Goal: Information Seeking & Learning: Learn about a topic

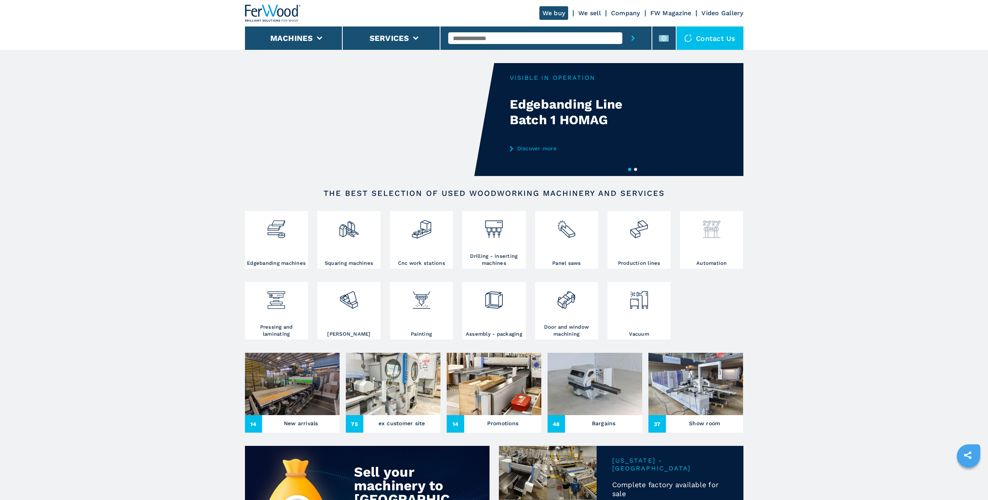
click at [722, 227] on img at bounding box center [711, 226] width 21 height 26
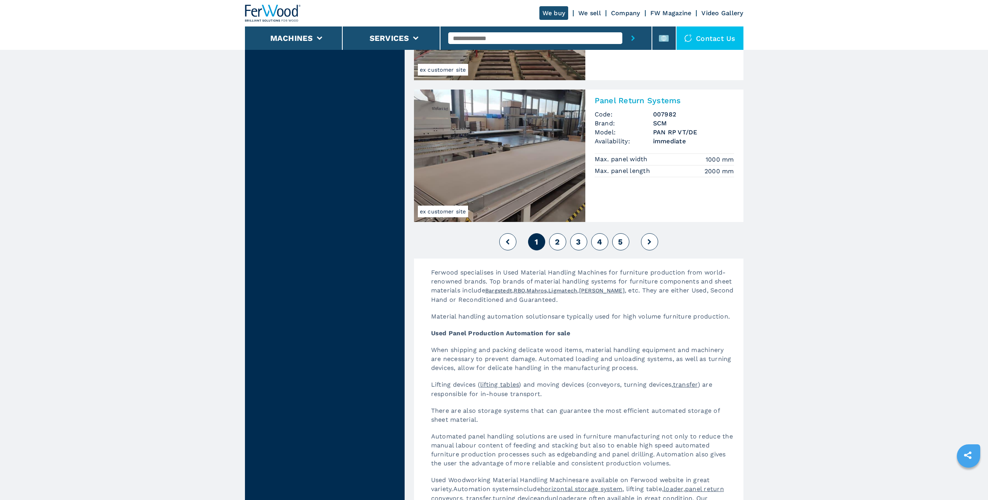
scroll to position [1596, 0]
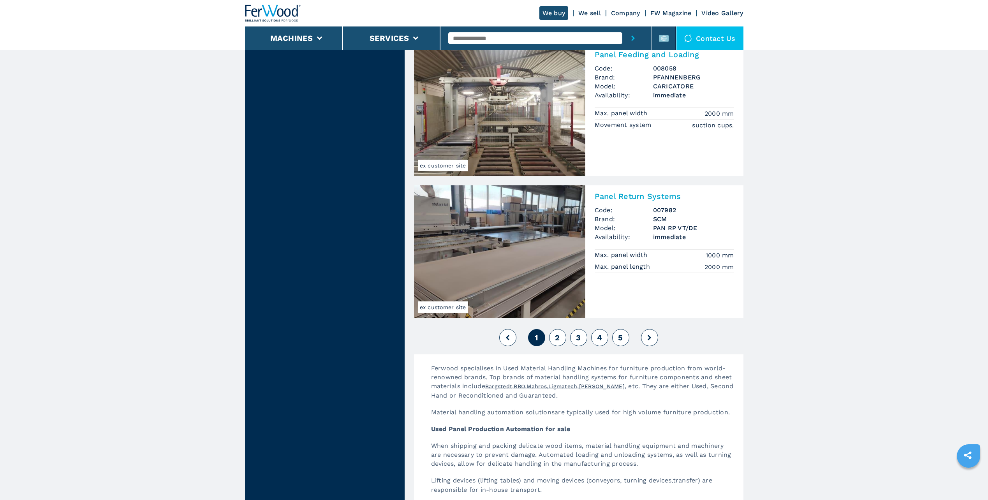
click at [541, 340] on button "1" at bounding box center [536, 337] width 17 height 17
click at [558, 339] on span "2" at bounding box center [557, 337] width 5 height 9
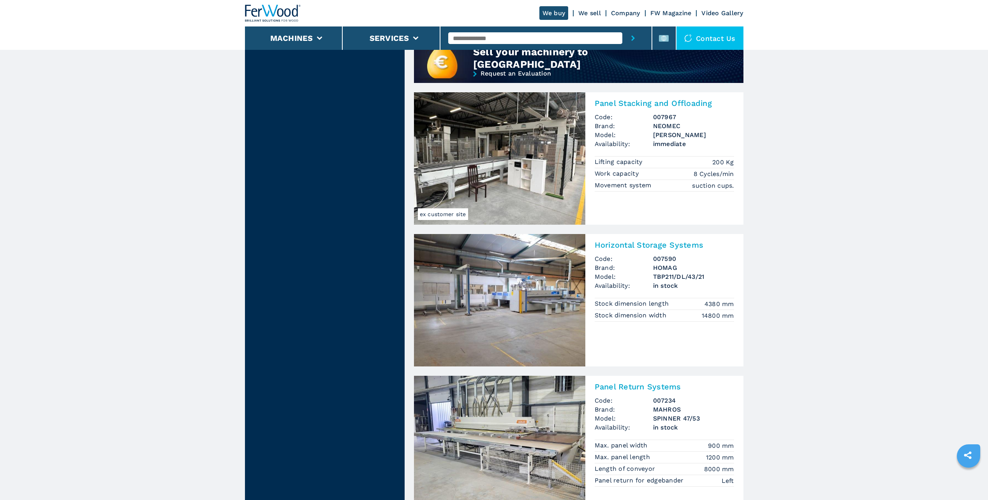
scroll to position [662, 0]
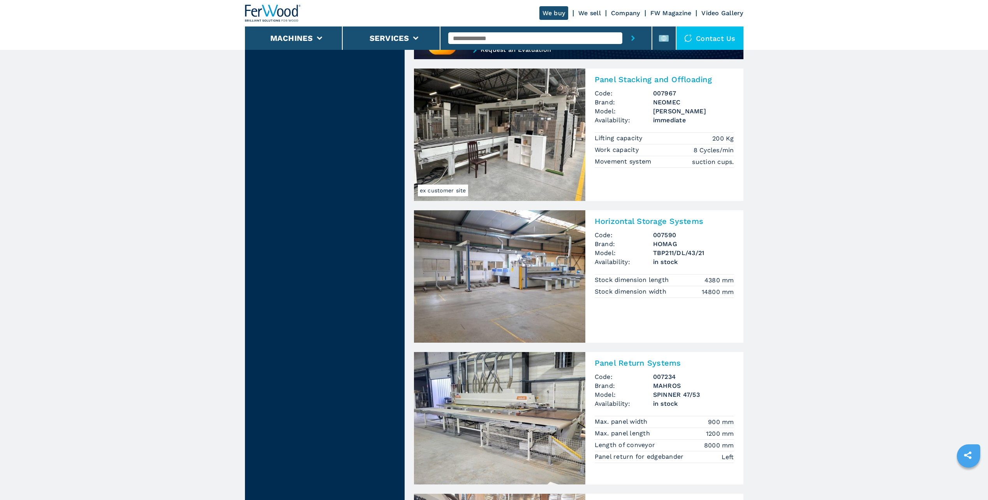
click at [464, 283] on img at bounding box center [499, 276] width 171 height 132
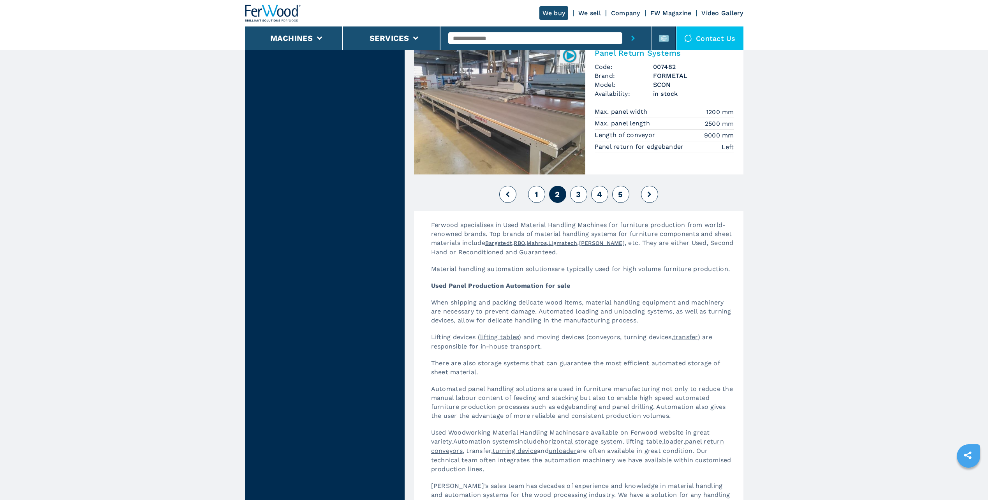
scroll to position [1752, 0]
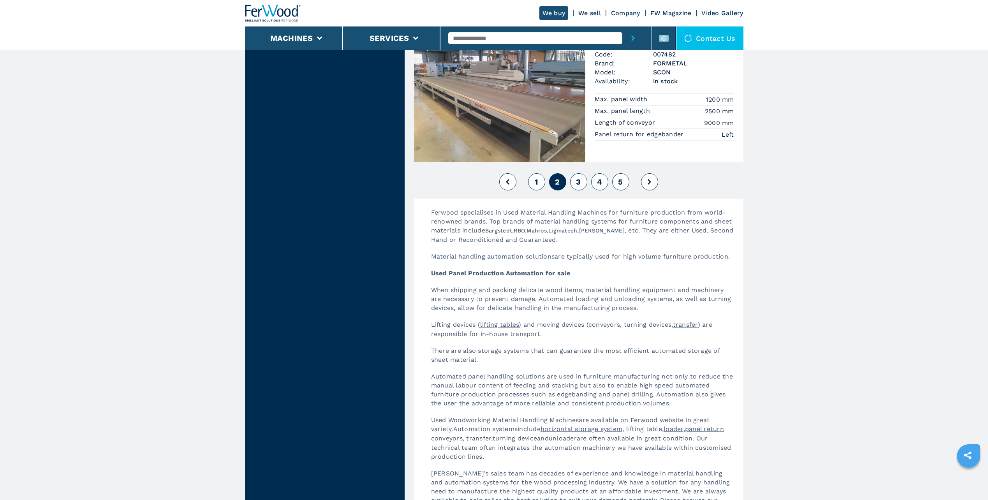
click at [577, 184] on span "3" at bounding box center [578, 181] width 5 height 9
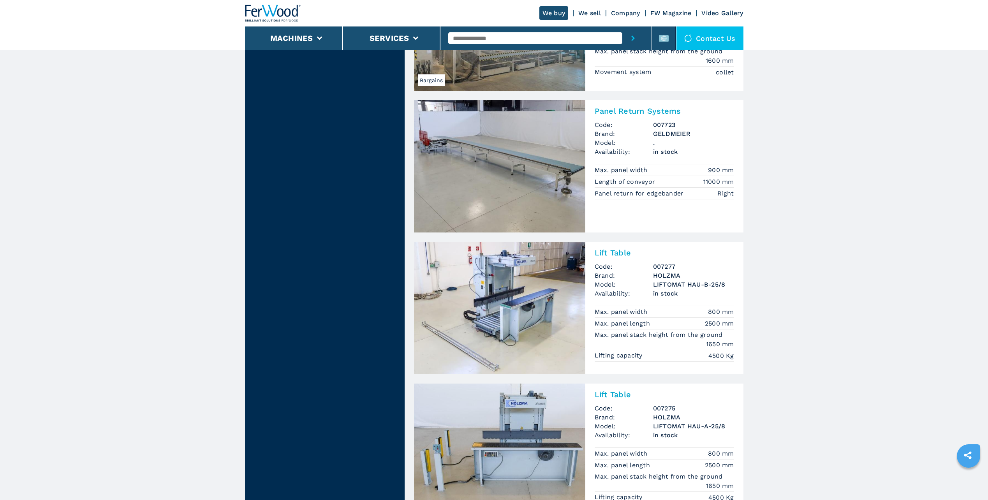
scroll to position [1480, 0]
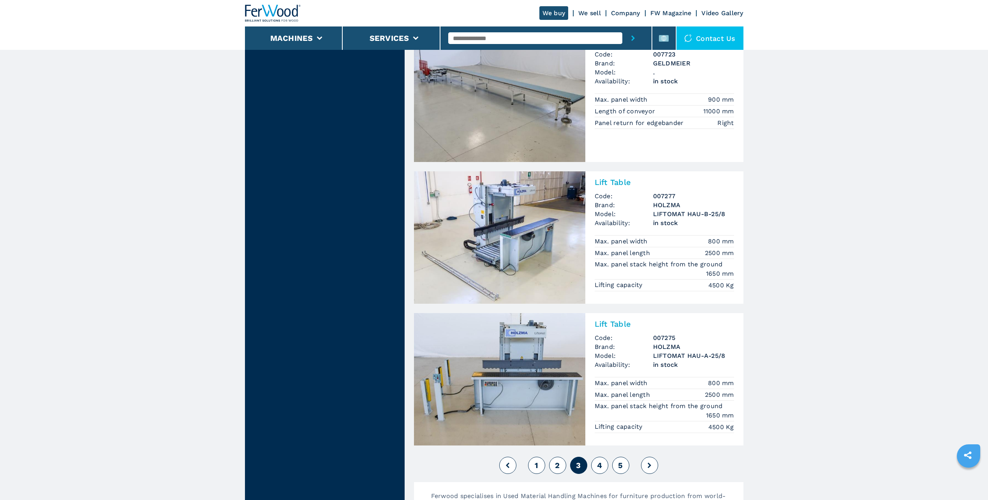
click at [502, 244] on img at bounding box center [499, 237] width 171 height 132
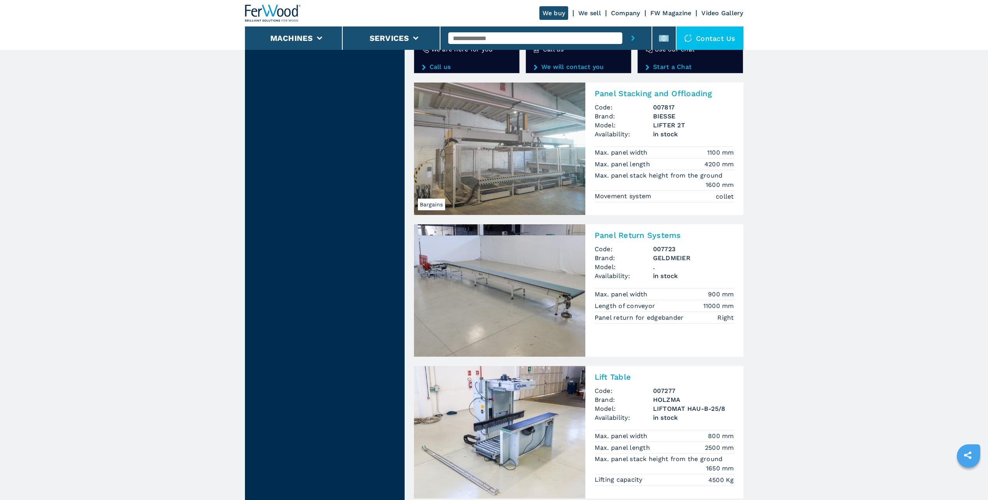
scroll to position [1519, 0]
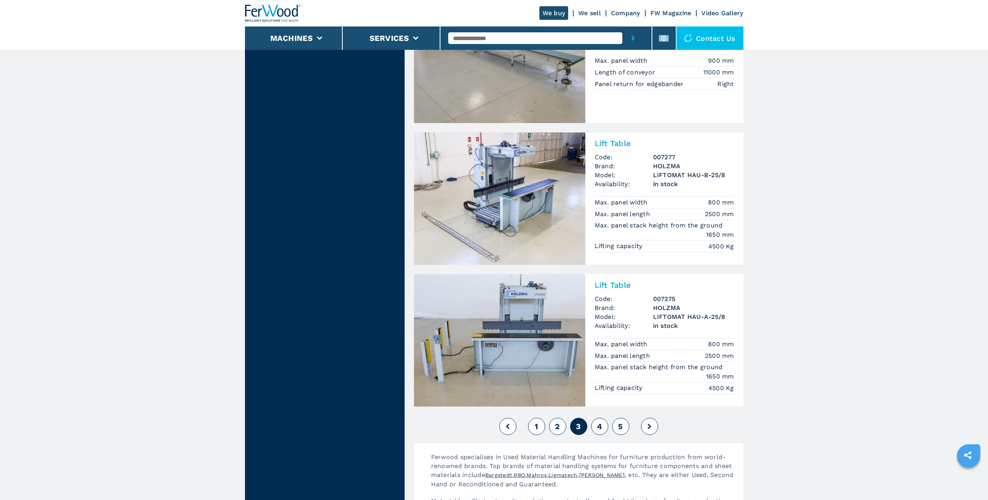
click at [603, 427] on button "4" at bounding box center [599, 426] width 17 height 17
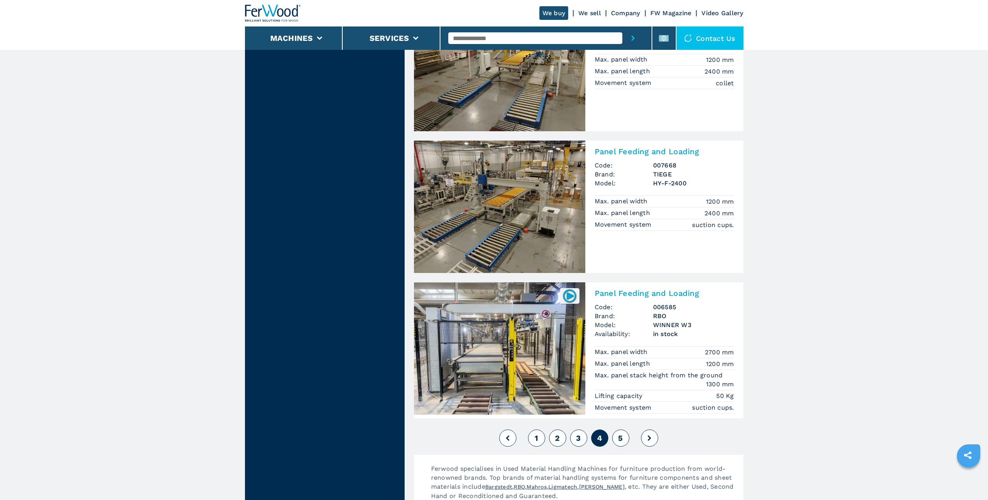
scroll to position [1557, 0]
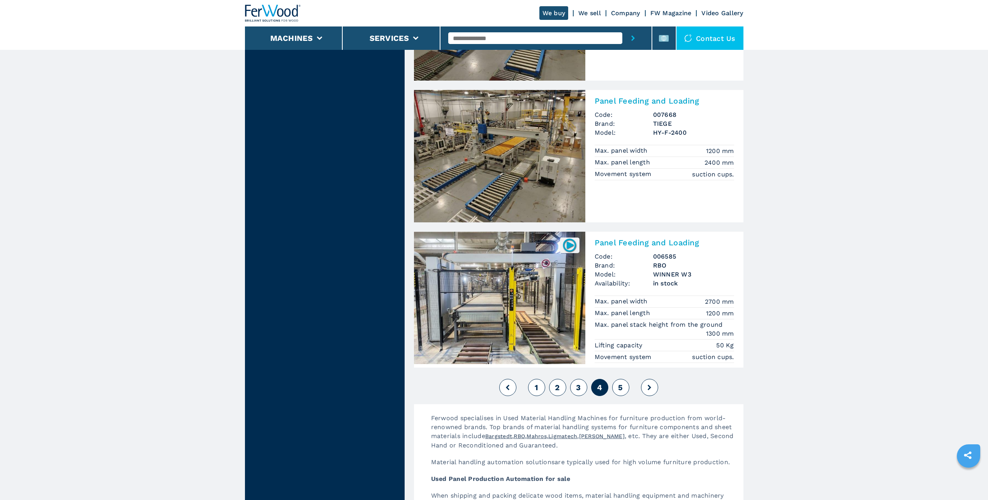
click at [619, 388] on span "5" at bounding box center [620, 387] width 5 height 9
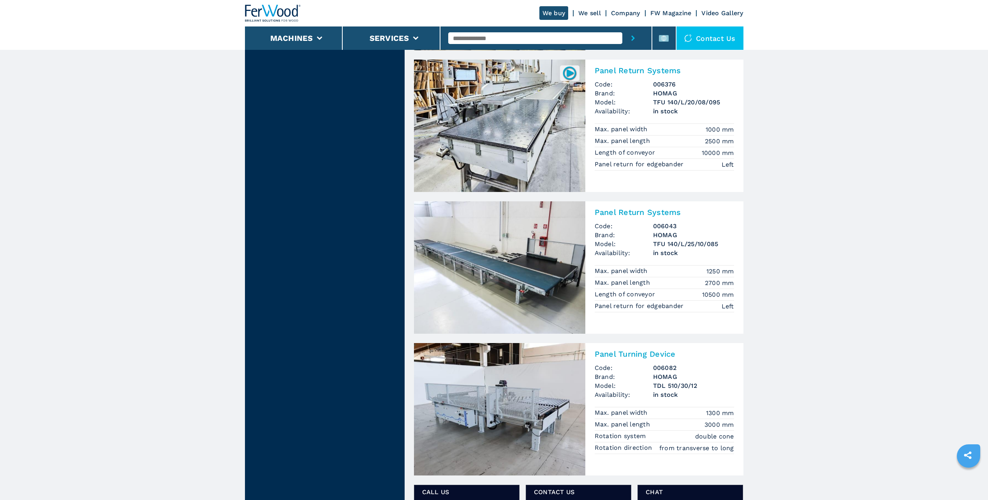
scroll to position [818, 0]
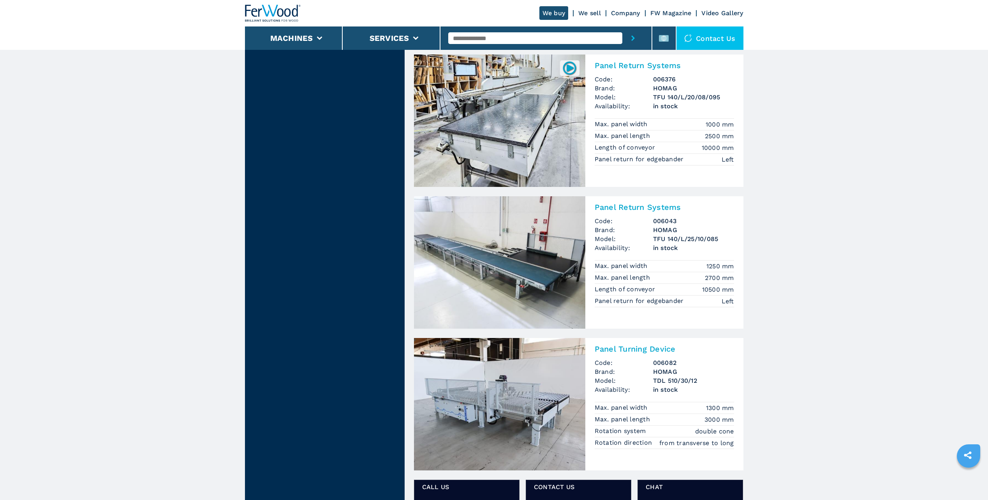
click at [491, 261] on img at bounding box center [499, 262] width 171 height 132
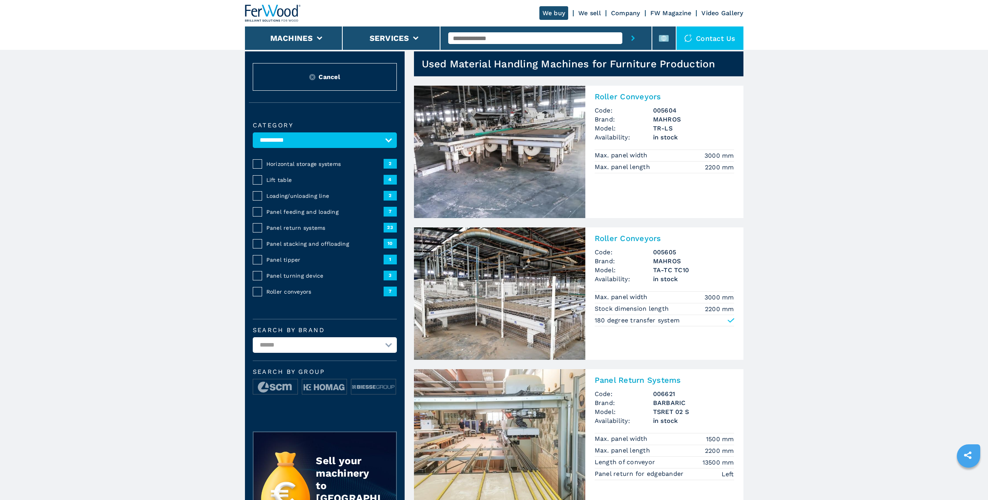
scroll to position [0, 0]
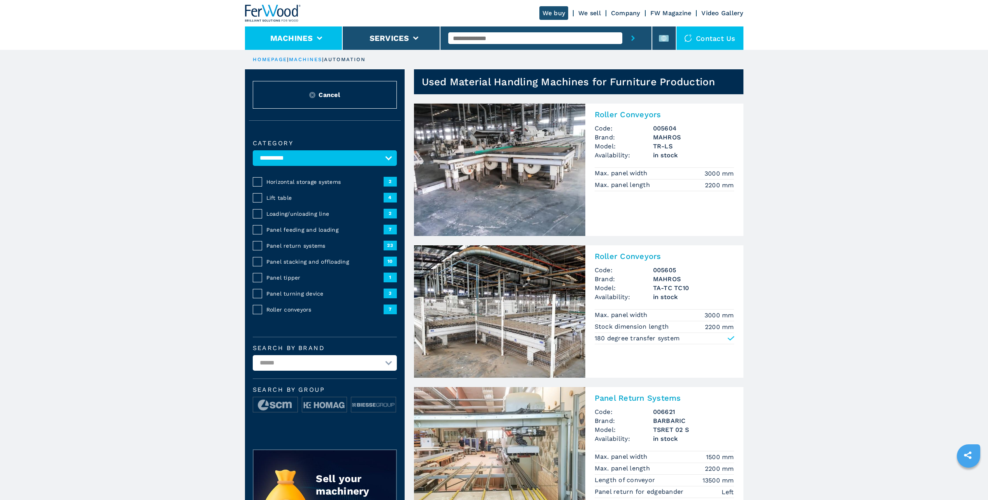
click at [282, 37] on button "Machines" at bounding box center [291, 37] width 43 height 9
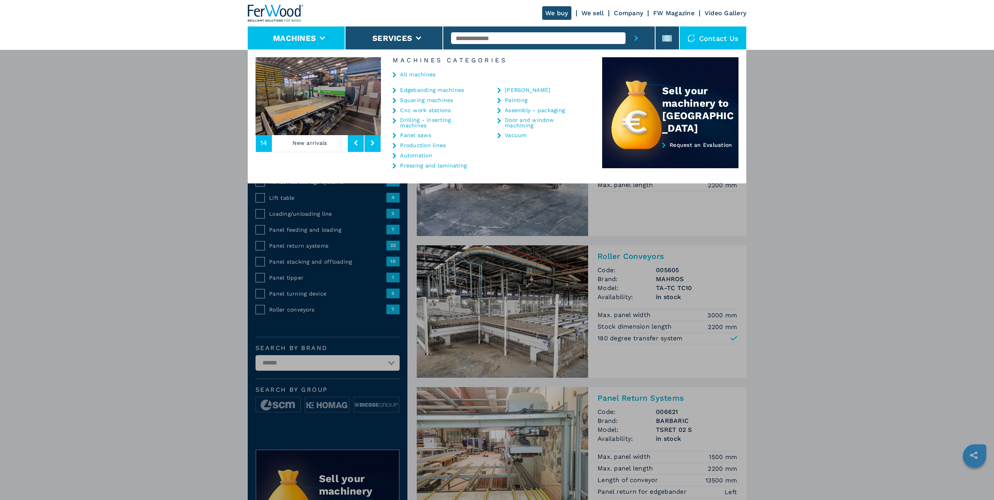
click at [411, 74] on link "All machines" at bounding box center [417, 74] width 35 height 5
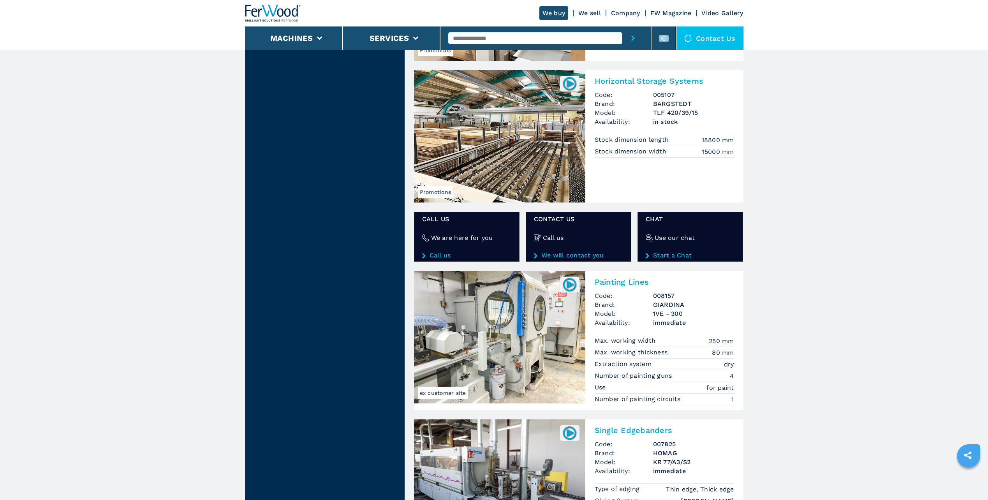
scroll to position [1090, 0]
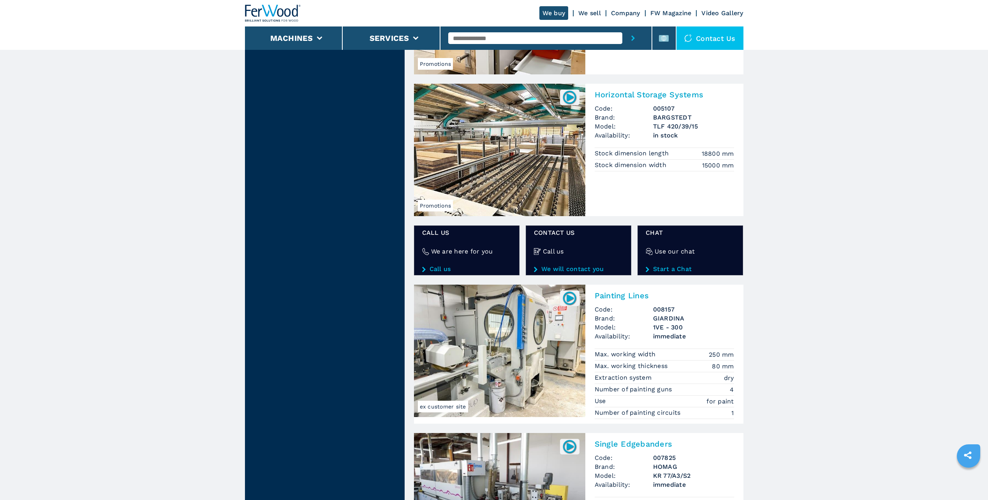
click at [517, 157] on img at bounding box center [499, 150] width 171 height 132
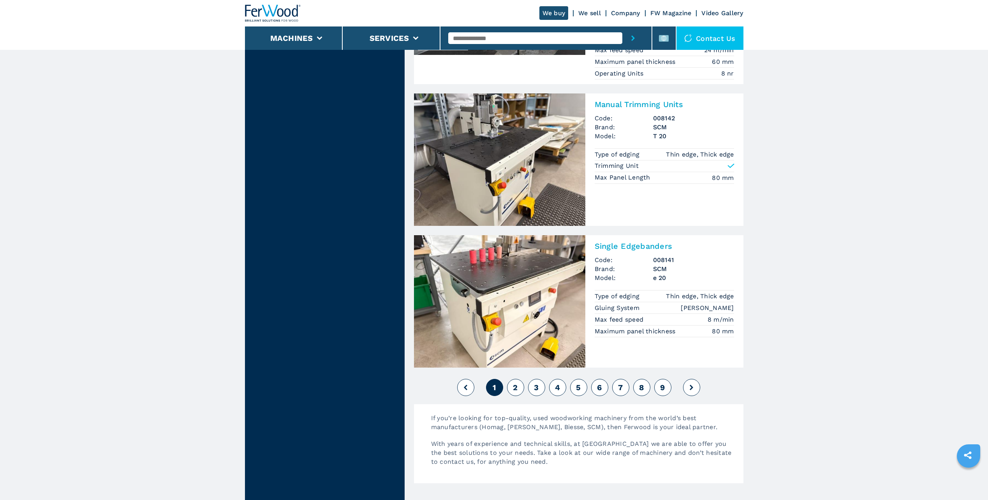
scroll to position [1713, 0]
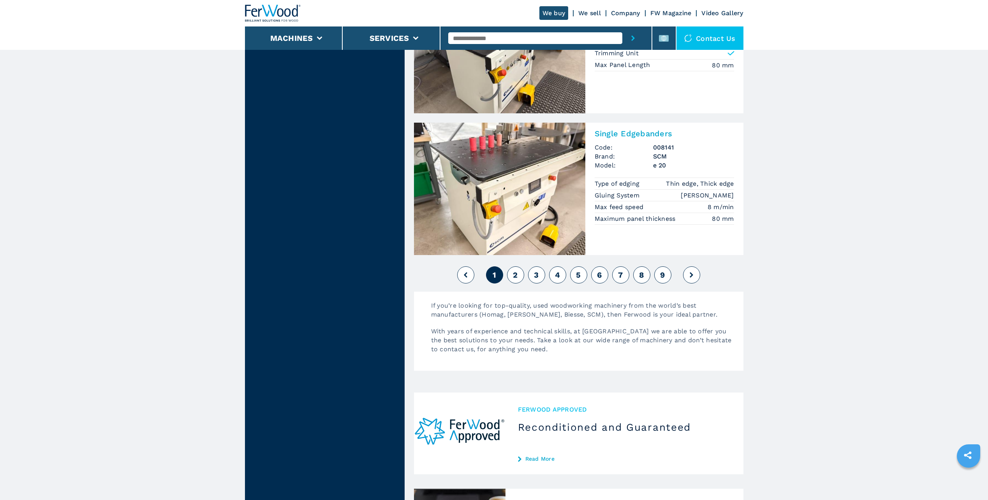
click at [518, 276] on button "2" at bounding box center [515, 274] width 17 height 17
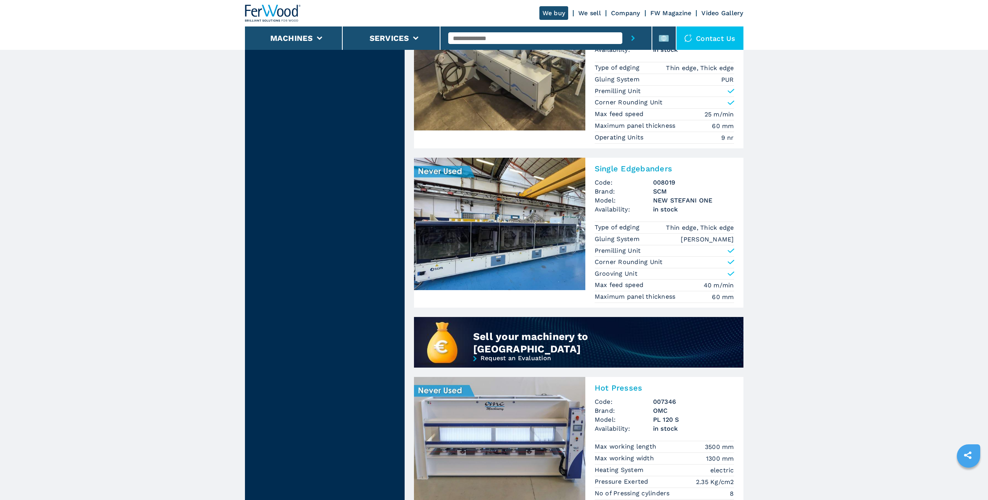
scroll to position [389, 0]
click at [513, 251] on img at bounding box center [499, 223] width 171 height 132
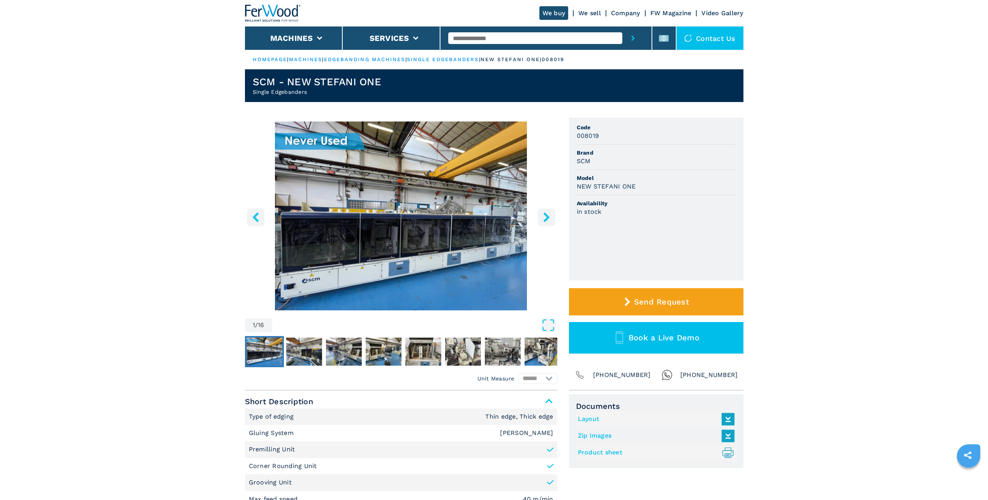
click at [429, 241] on img "Go to Slide 1" at bounding box center [401, 215] width 312 height 189
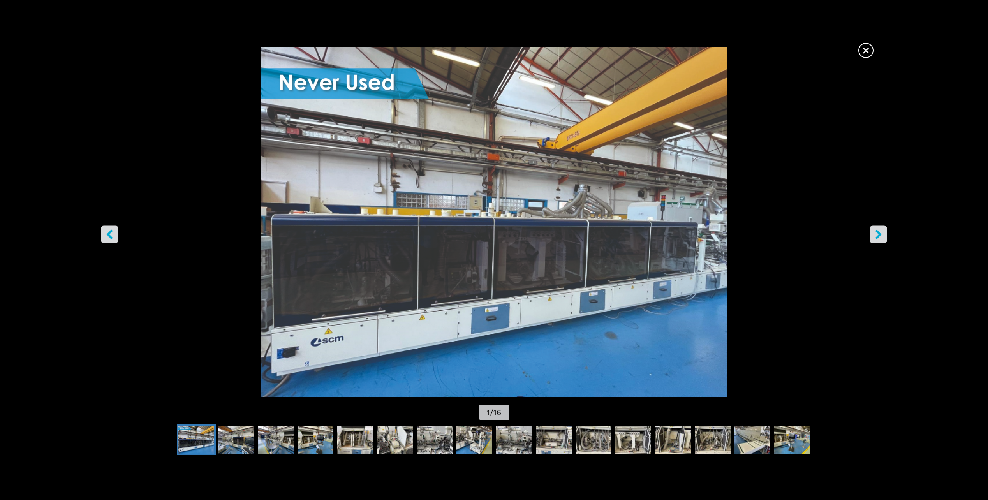
click at [880, 236] on icon "right-button" at bounding box center [878, 235] width 6 height 10
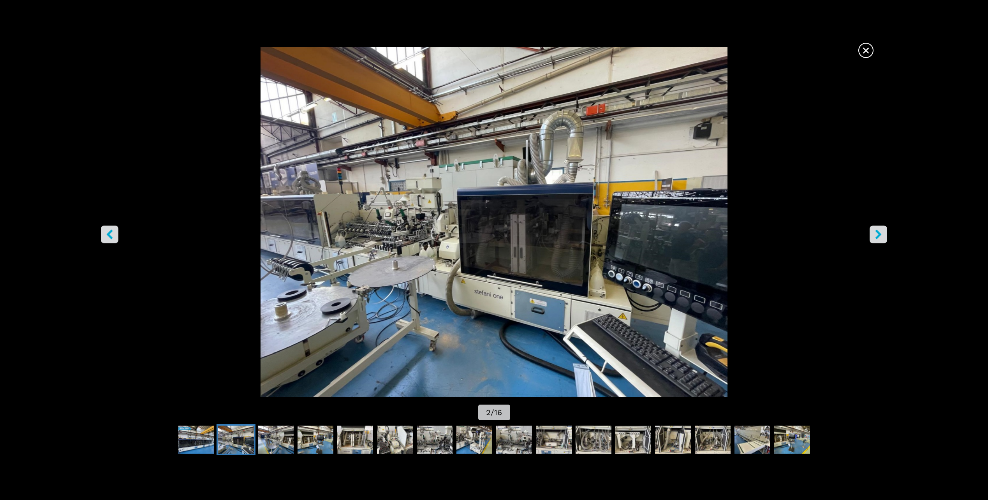
click at [880, 236] on icon "right-button" at bounding box center [878, 235] width 6 height 10
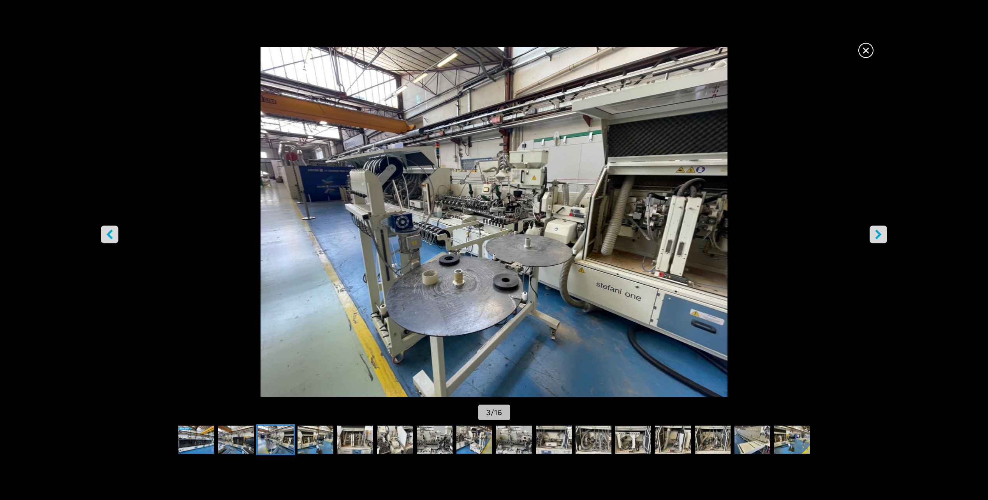
click at [880, 236] on icon "right-button" at bounding box center [878, 235] width 6 height 10
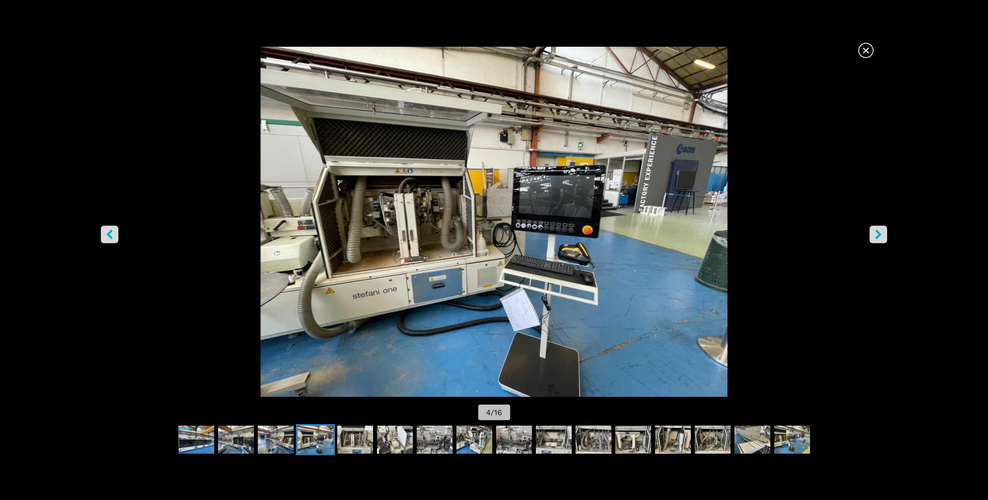
click at [880, 236] on icon "right-button" at bounding box center [878, 235] width 6 height 10
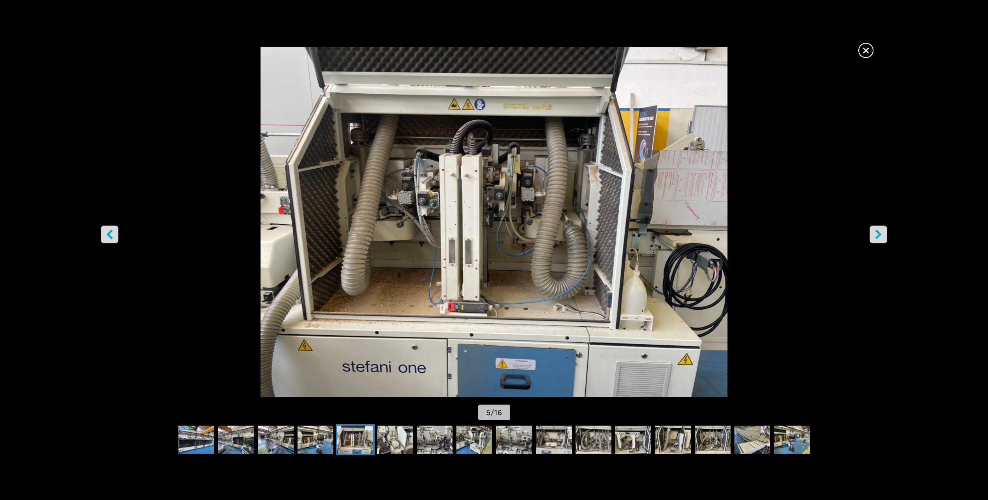
click at [880, 236] on icon "right-button" at bounding box center [878, 235] width 6 height 10
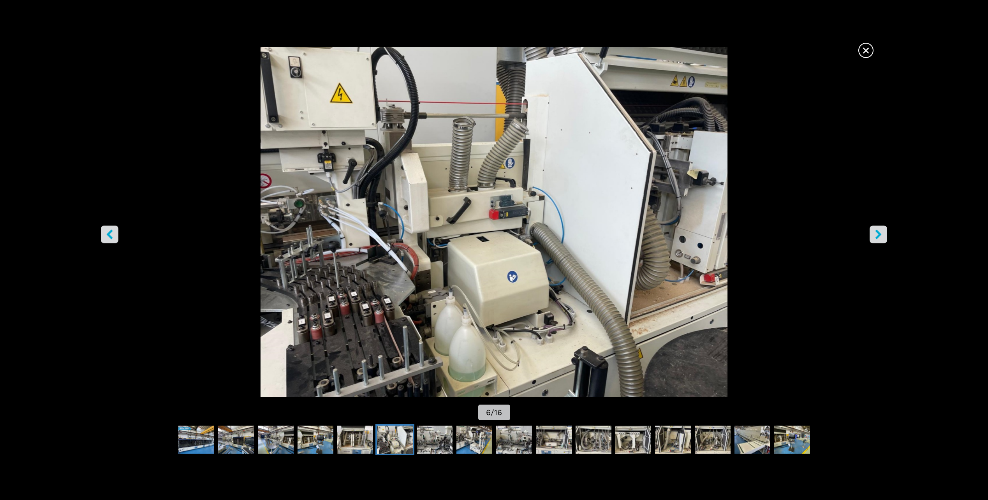
click at [880, 236] on icon "right-button" at bounding box center [878, 235] width 6 height 10
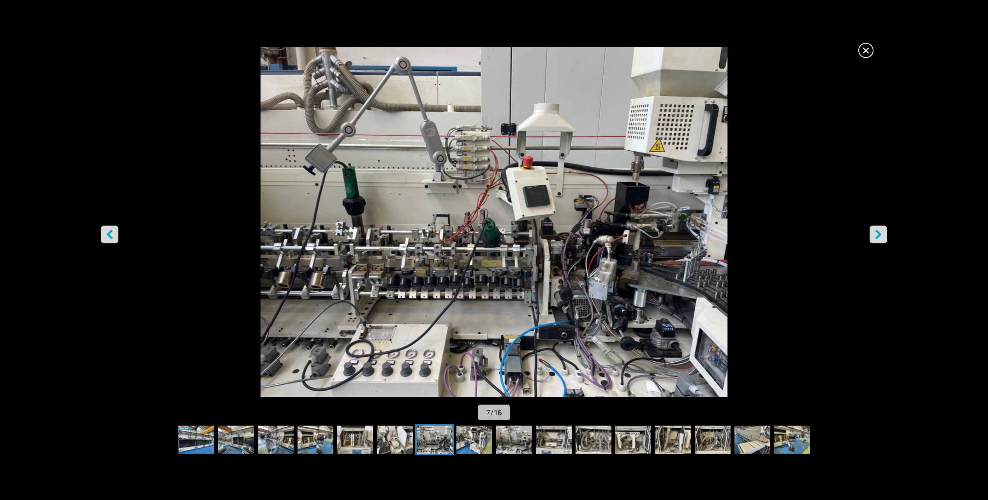
click at [880, 236] on icon "right-button" at bounding box center [878, 235] width 6 height 10
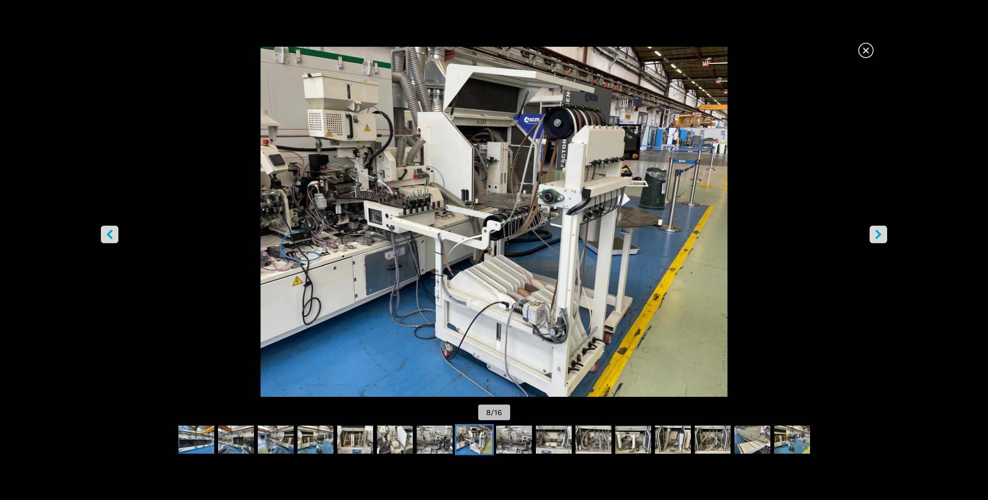
click at [880, 236] on icon "right-button" at bounding box center [878, 235] width 6 height 10
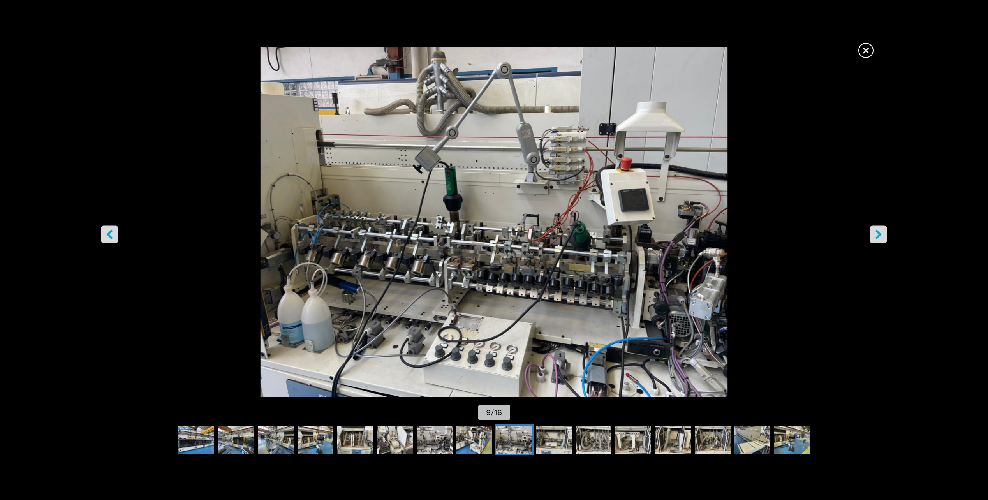
click at [880, 236] on icon "right-button" at bounding box center [878, 235] width 6 height 10
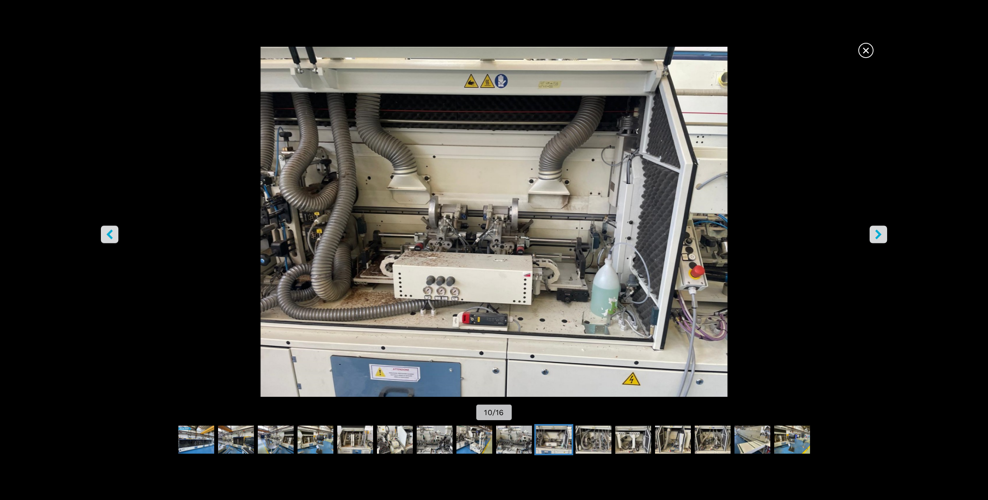
click at [880, 236] on icon "right-button" at bounding box center [878, 235] width 6 height 10
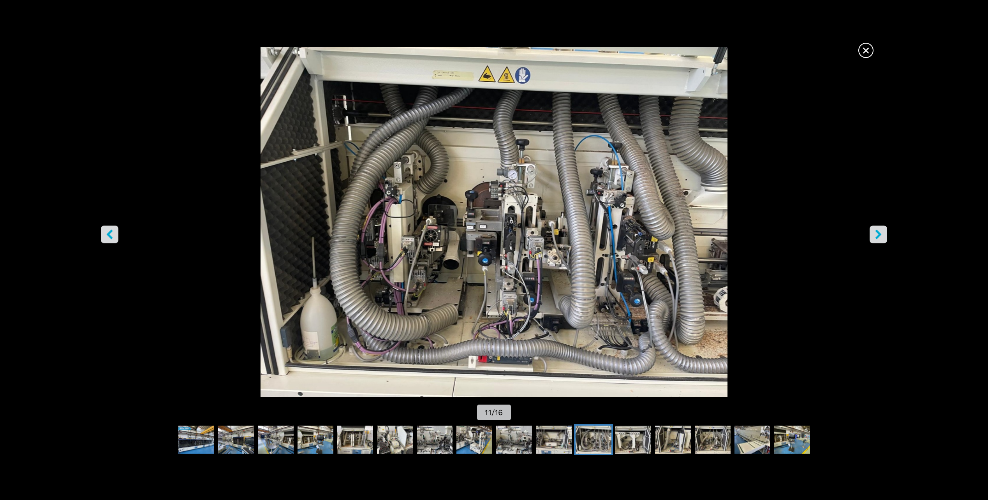
click at [880, 236] on icon "right-button" at bounding box center [878, 235] width 6 height 10
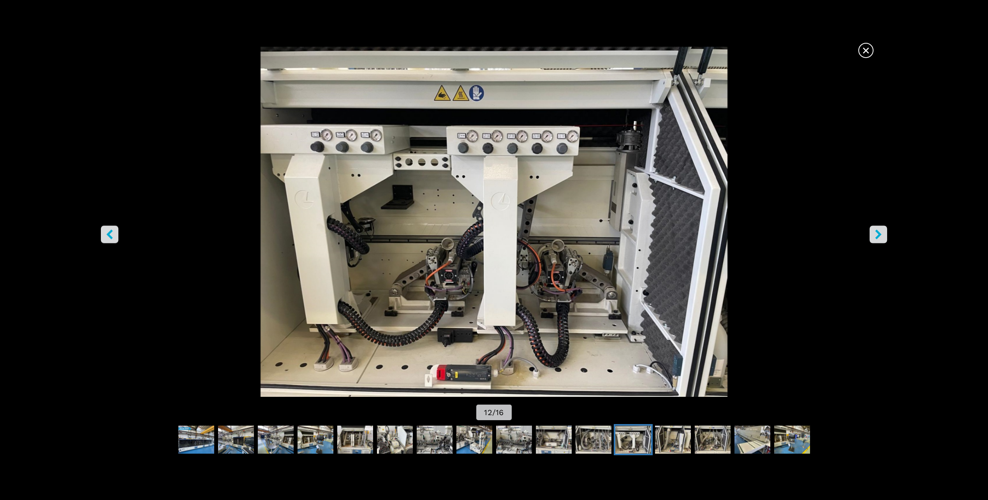
click at [880, 236] on icon "right-button" at bounding box center [878, 235] width 6 height 10
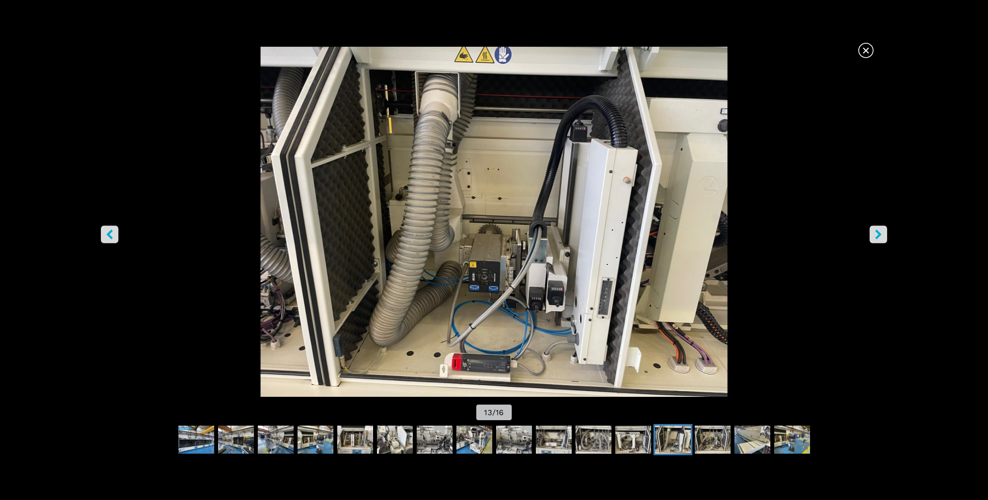
click at [880, 236] on icon "right-button" at bounding box center [878, 235] width 6 height 10
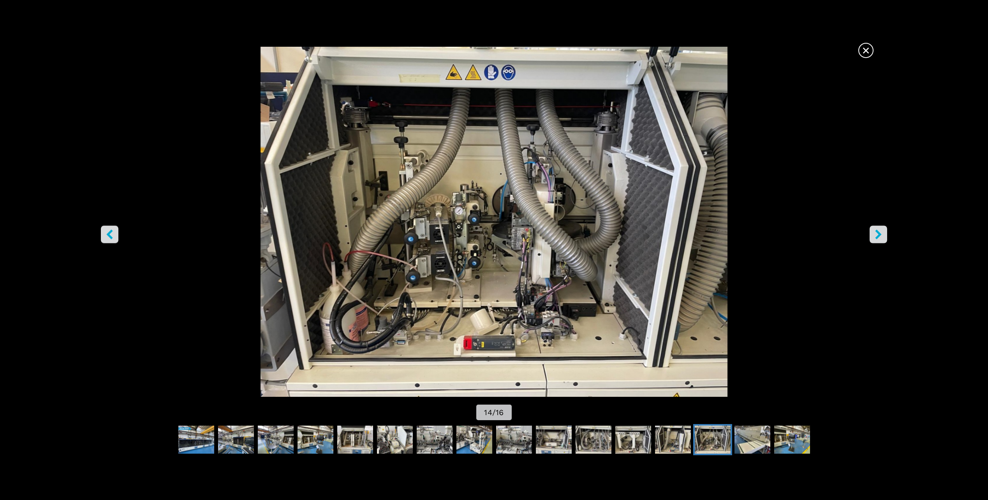
click at [880, 236] on icon "right-button" at bounding box center [878, 235] width 6 height 10
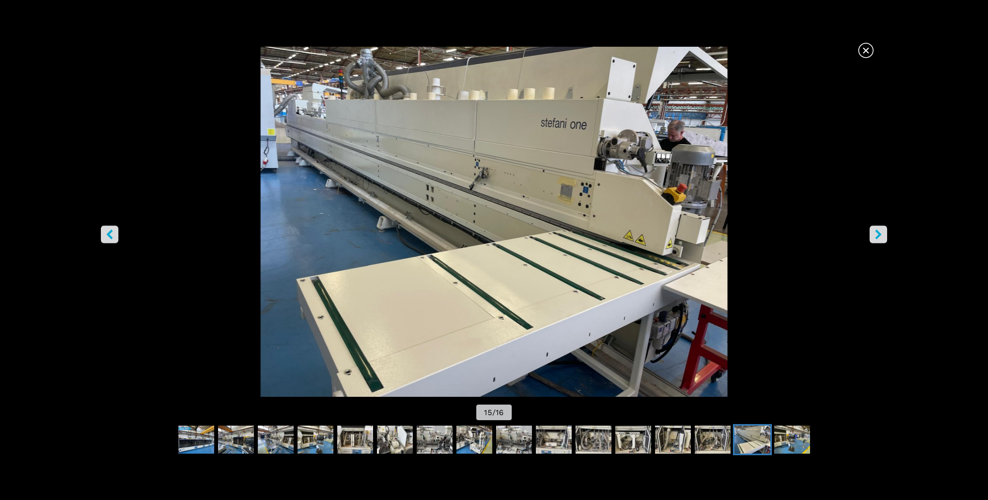
click at [880, 236] on icon "right-button" at bounding box center [878, 235] width 6 height 10
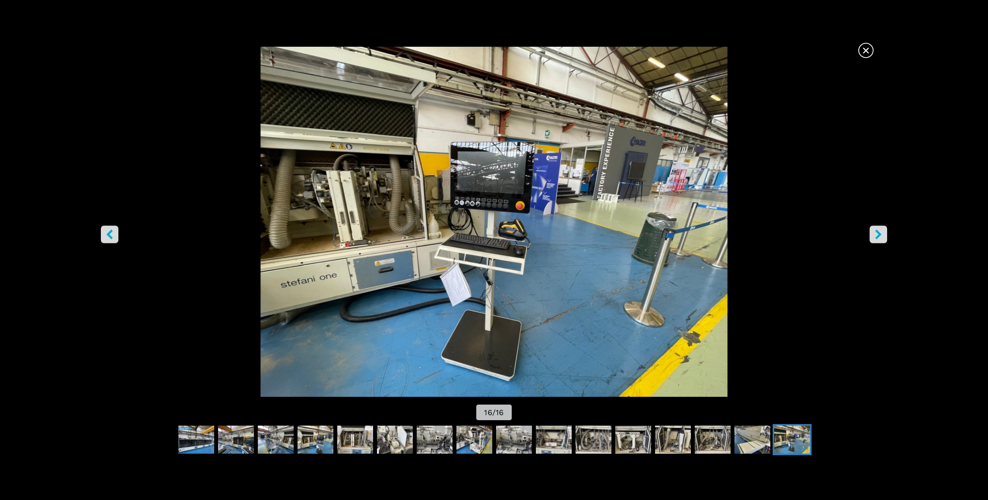
click at [880, 236] on icon "right-button" at bounding box center [878, 235] width 6 height 10
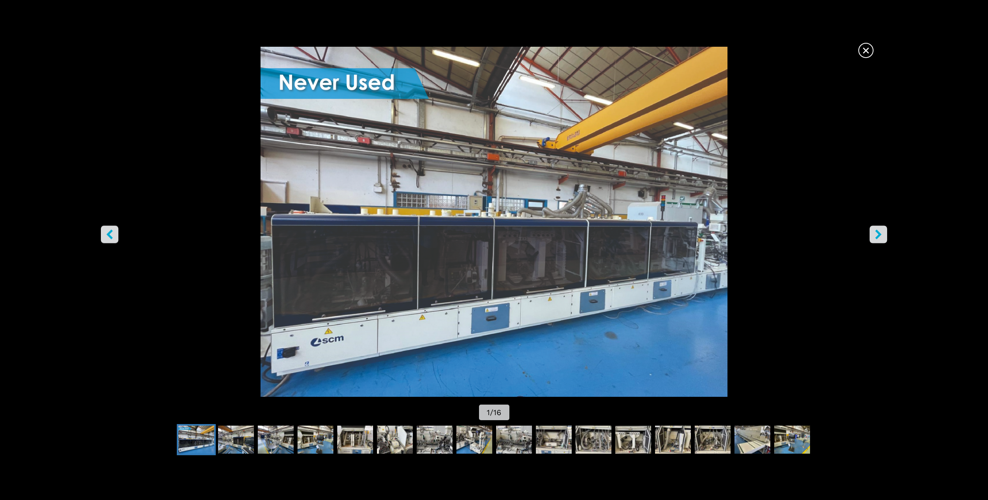
click at [863, 52] on span "×" at bounding box center [866, 49] width 14 height 14
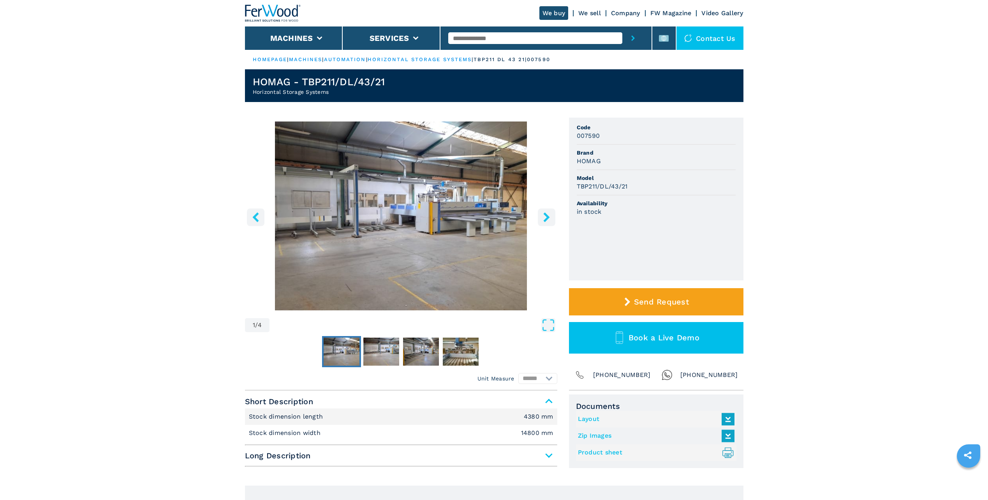
click at [454, 223] on img "Go to Slide 1" at bounding box center [401, 215] width 312 height 189
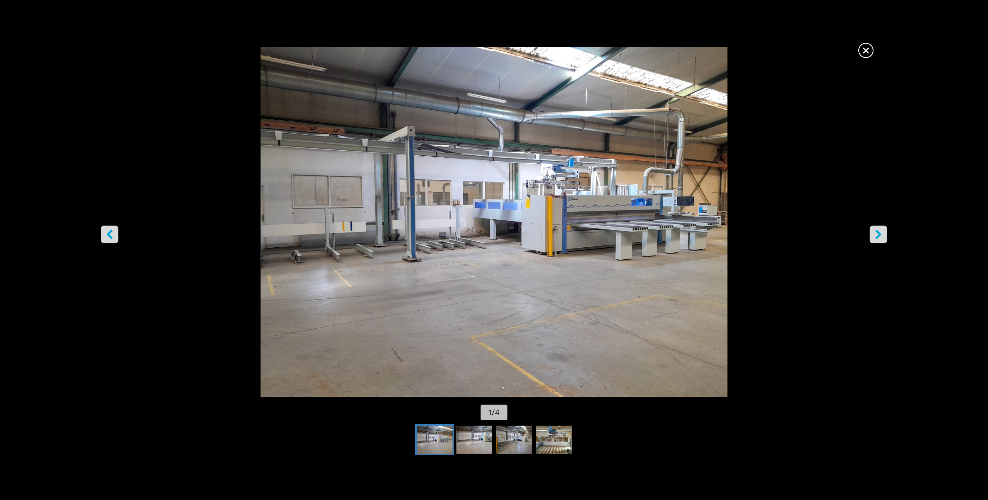
click at [880, 231] on icon "right-button" at bounding box center [878, 235] width 10 height 10
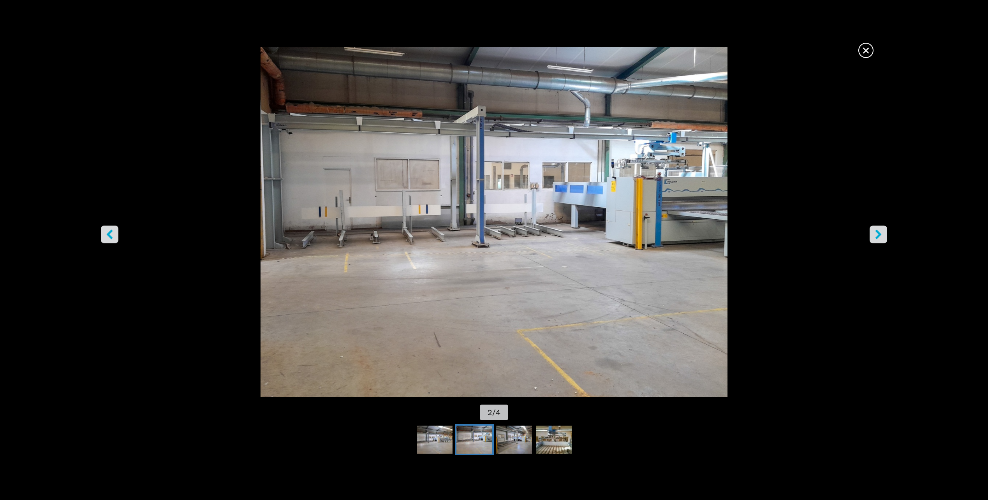
click at [880, 231] on icon "right-button" at bounding box center [878, 235] width 10 height 10
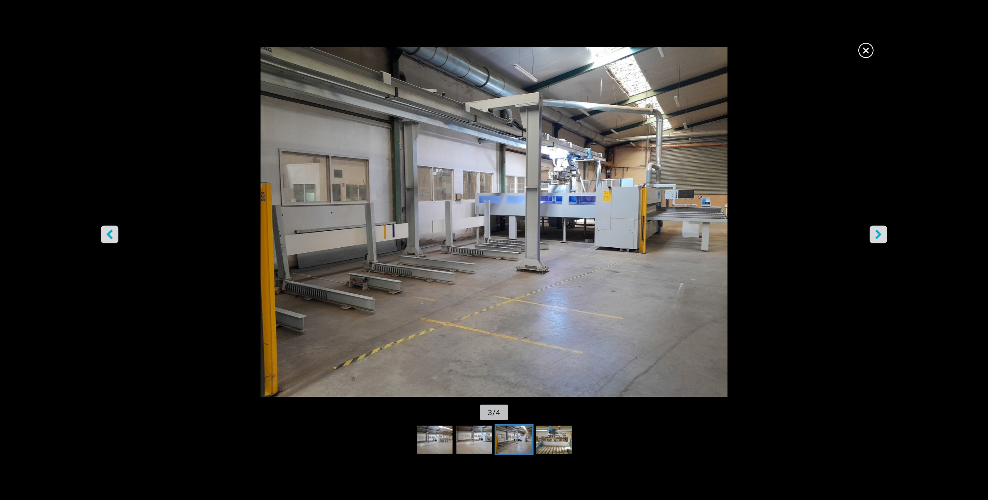
click at [880, 231] on icon "right-button" at bounding box center [878, 235] width 10 height 10
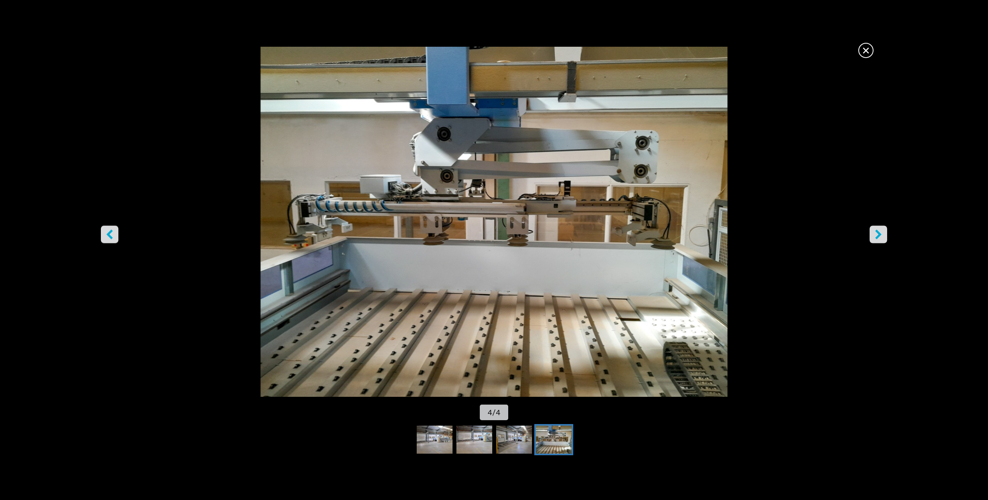
click at [880, 231] on icon "right-button" at bounding box center [878, 235] width 10 height 10
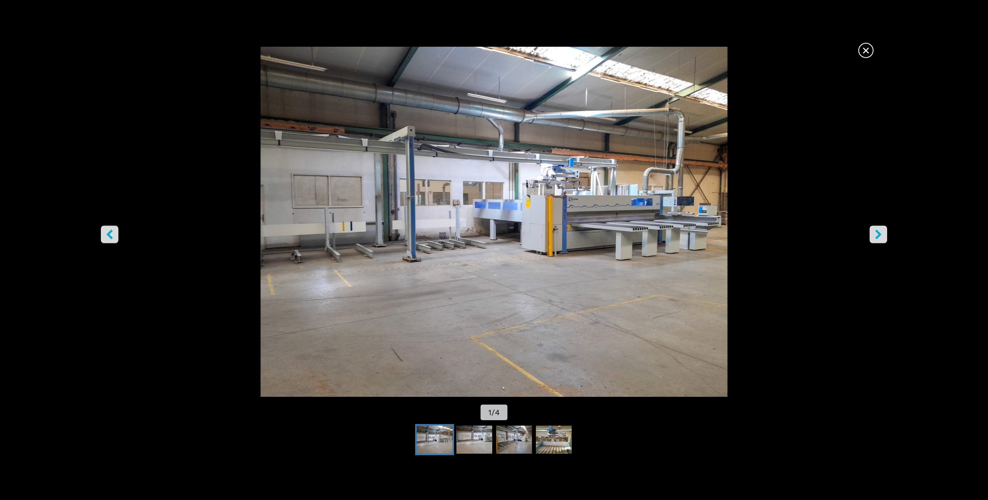
click at [880, 231] on icon "right-button" at bounding box center [878, 235] width 10 height 10
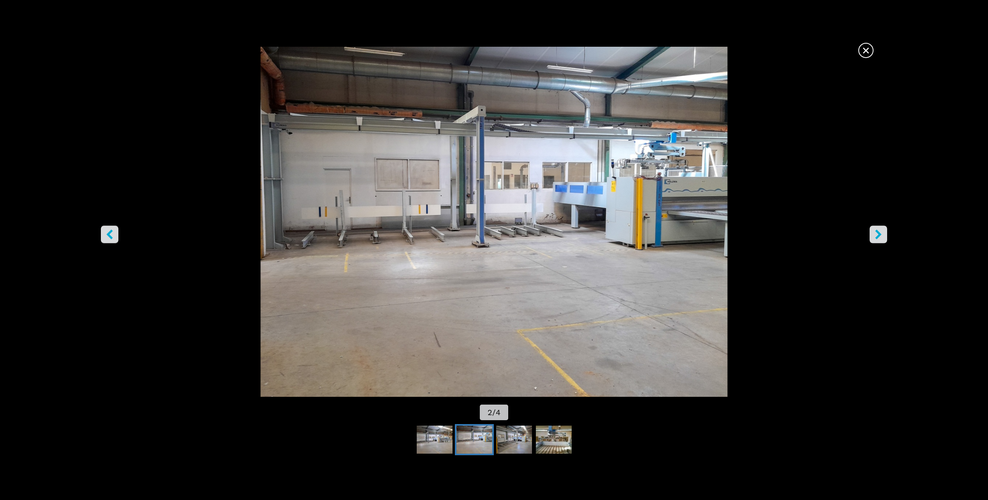
click at [880, 231] on icon "right-button" at bounding box center [878, 235] width 10 height 10
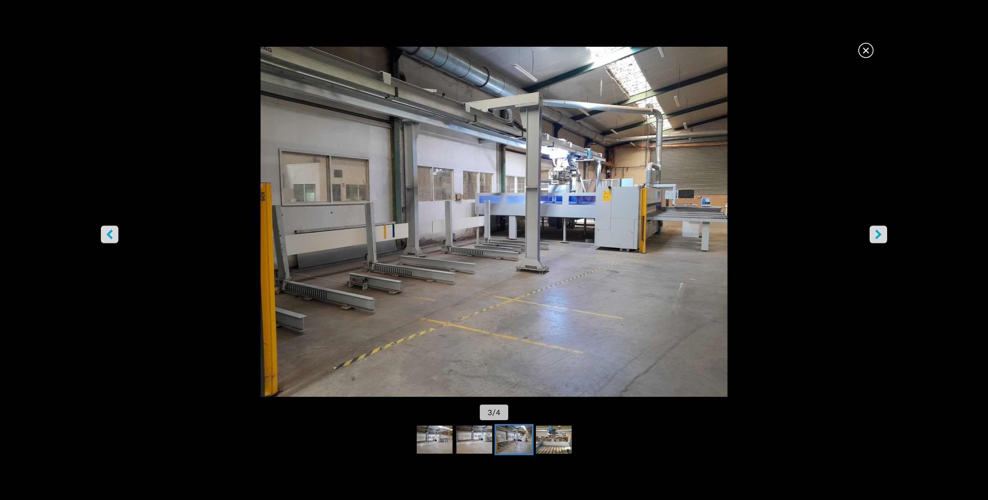
click at [880, 231] on icon "right-button" at bounding box center [878, 235] width 10 height 10
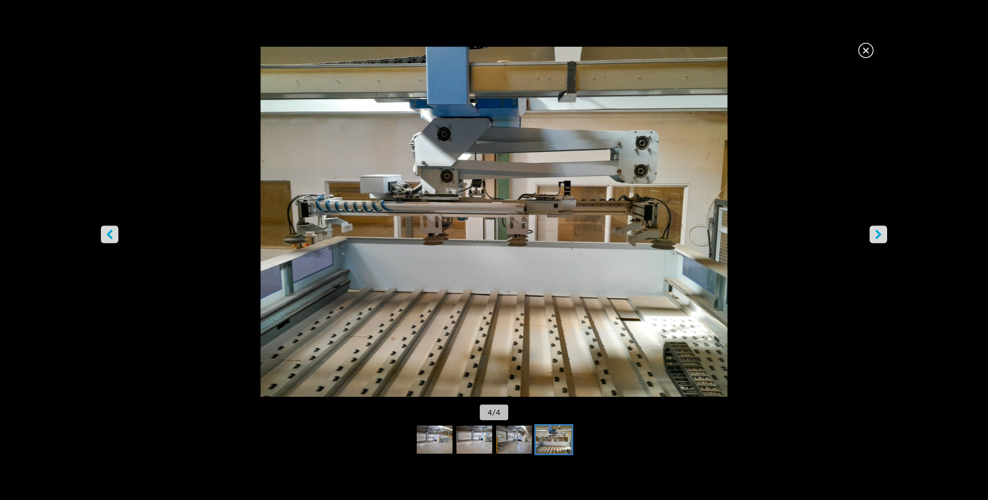
click at [880, 231] on icon "right-button" at bounding box center [878, 235] width 10 height 10
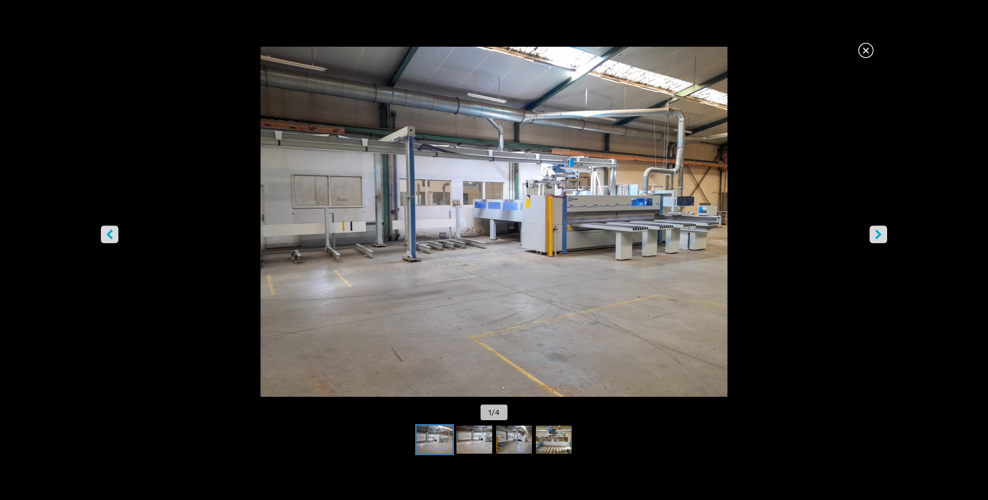
click at [880, 231] on icon "right-button" at bounding box center [878, 235] width 10 height 10
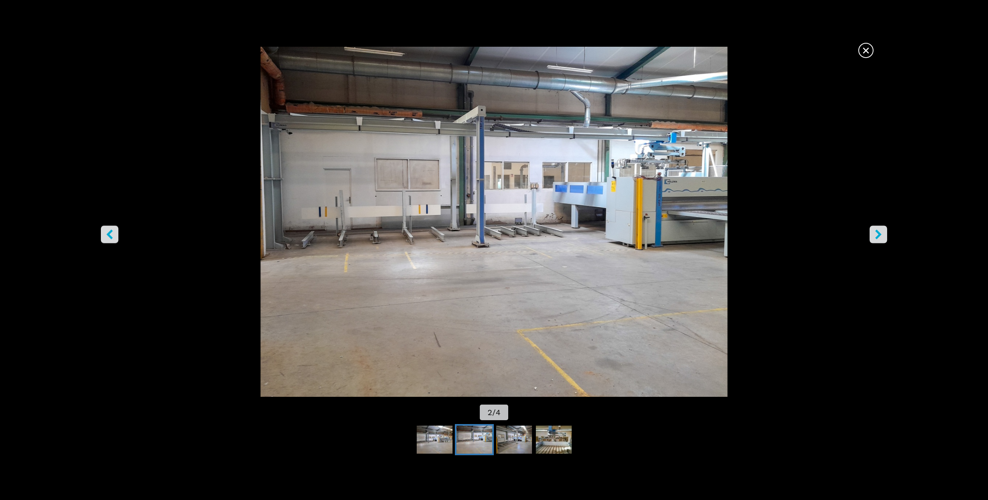
click at [880, 231] on icon "right-button" at bounding box center [878, 235] width 10 height 10
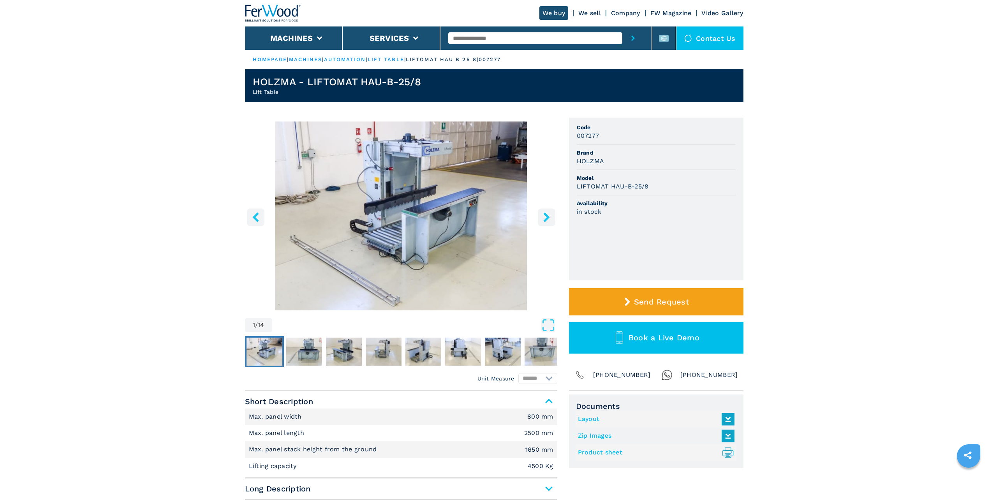
click at [430, 217] on img "Go to Slide 1" at bounding box center [401, 215] width 312 height 189
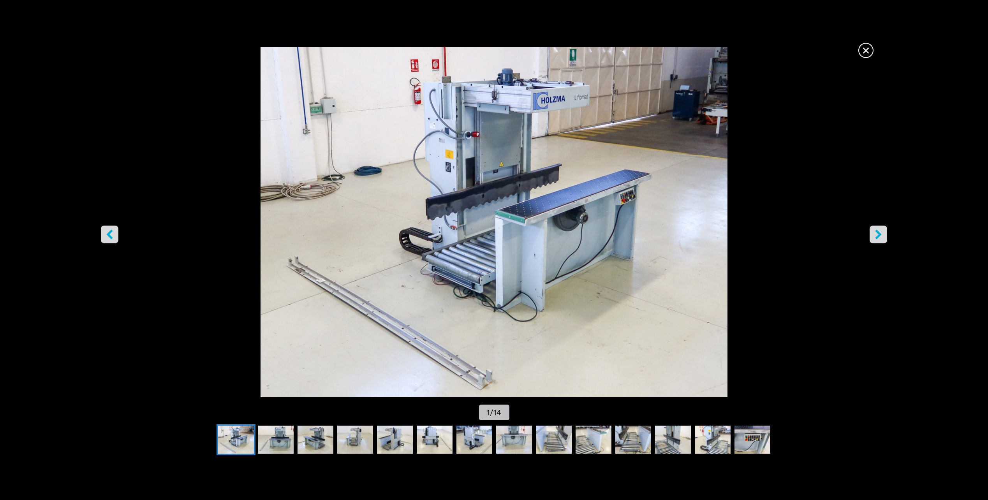
click at [880, 234] on icon "right-button" at bounding box center [878, 235] width 6 height 10
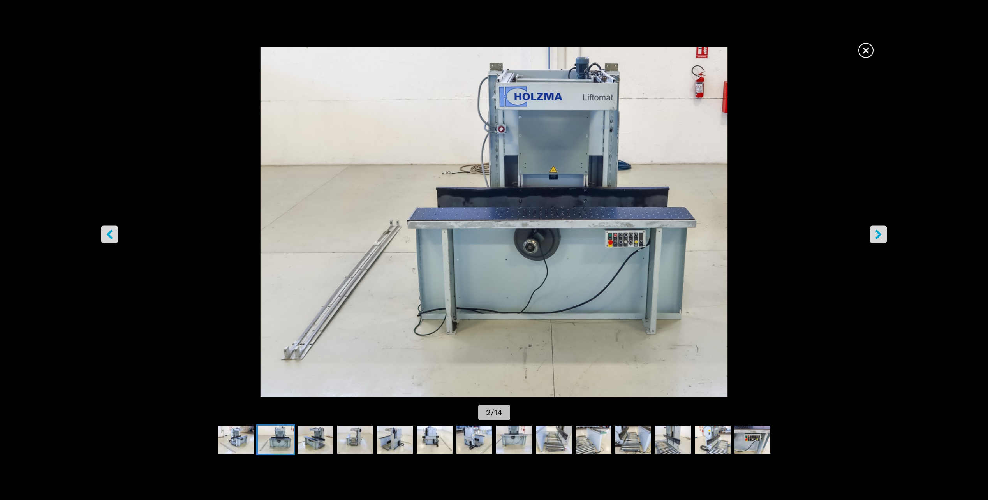
click at [880, 234] on icon "right-button" at bounding box center [878, 235] width 6 height 10
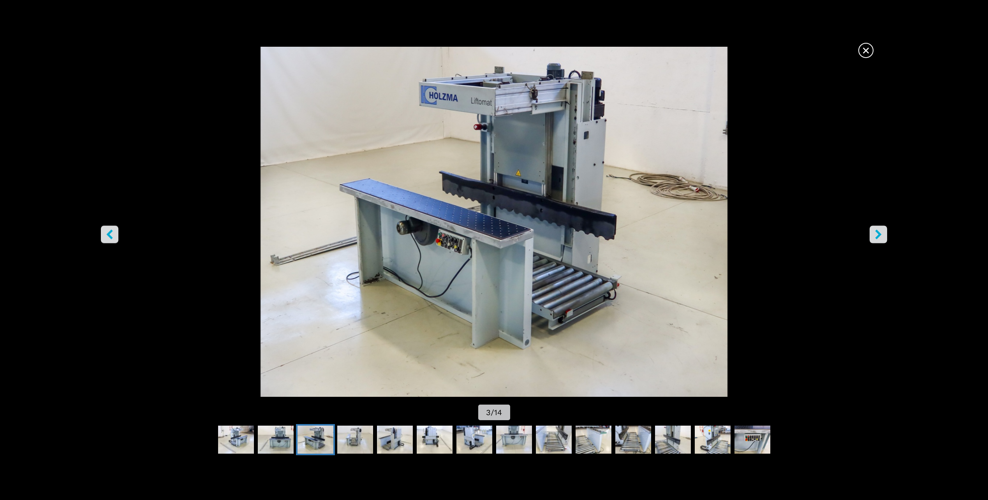
click at [880, 234] on icon "right-button" at bounding box center [878, 235] width 6 height 10
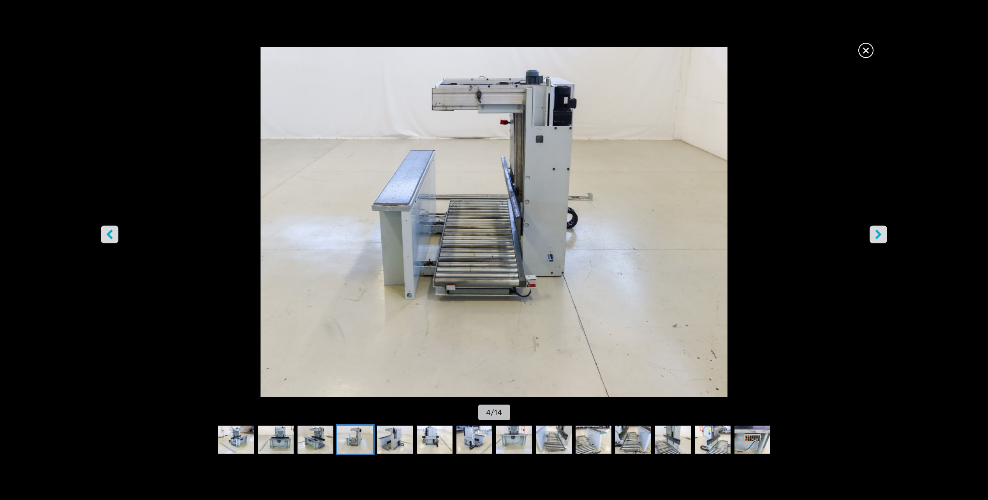
click at [880, 234] on icon "right-button" at bounding box center [878, 235] width 6 height 10
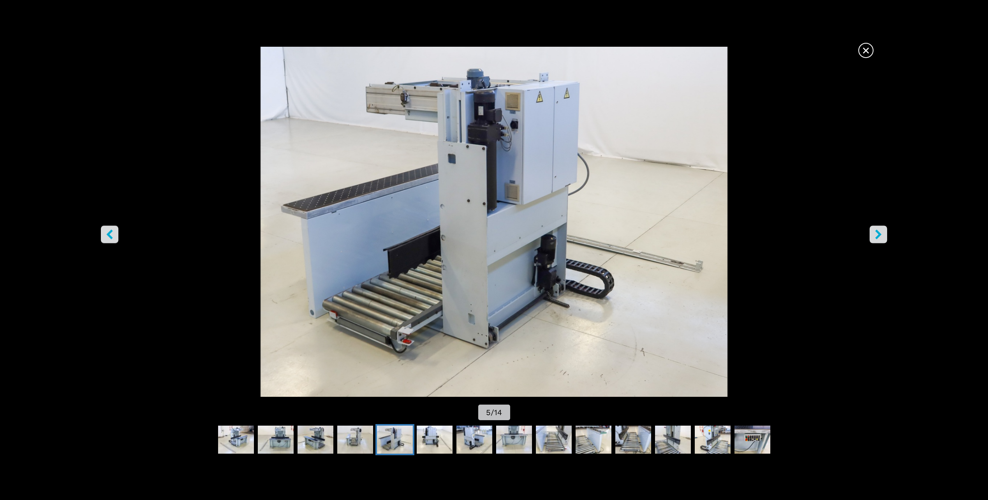
click at [880, 234] on icon "right-button" at bounding box center [878, 235] width 6 height 10
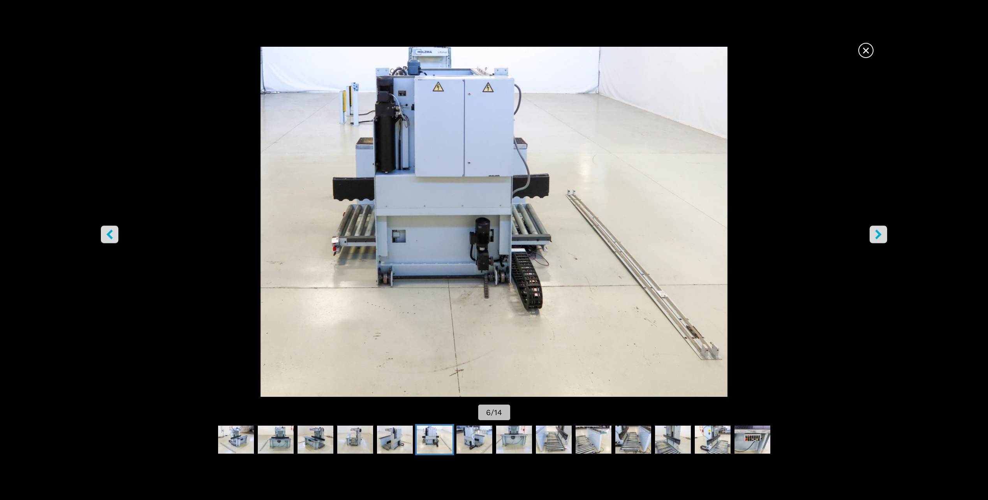
click at [880, 234] on icon "right-button" at bounding box center [878, 235] width 6 height 10
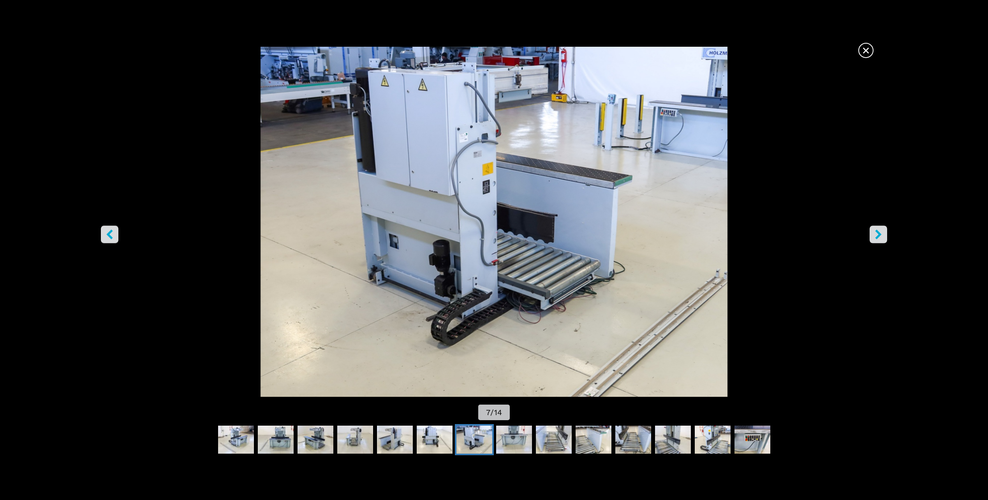
click at [880, 234] on icon "right-button" at bounding box center [878, 235] width 6 height 10
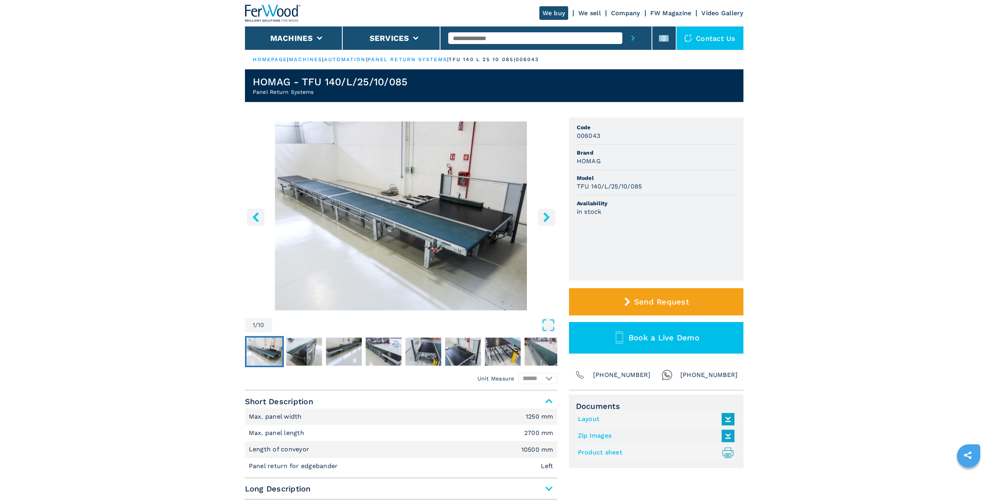
click at [454, 211] on img "Go to Slide 1" at bounding box center [401, 215] width 312 height 189
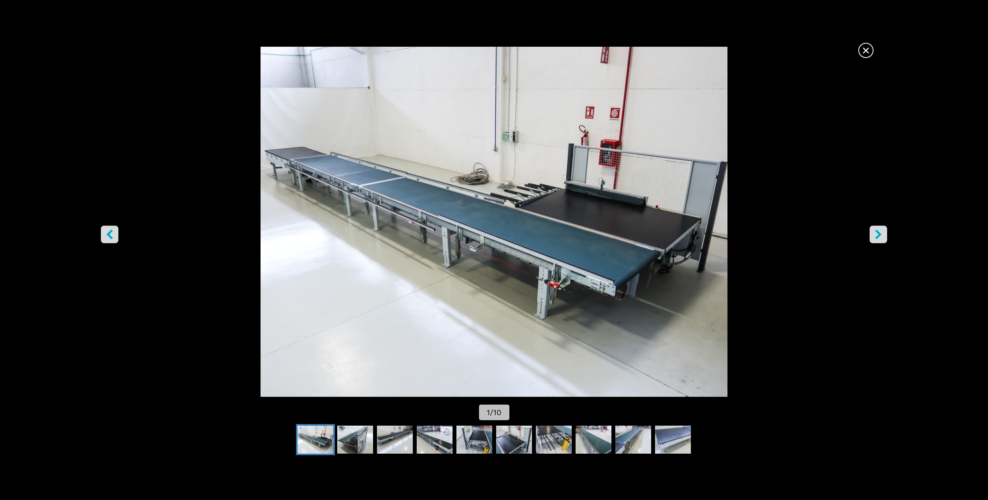
click at [880, 238] on icon "right-button" at bounding box center [878, 235] width 10 height 10
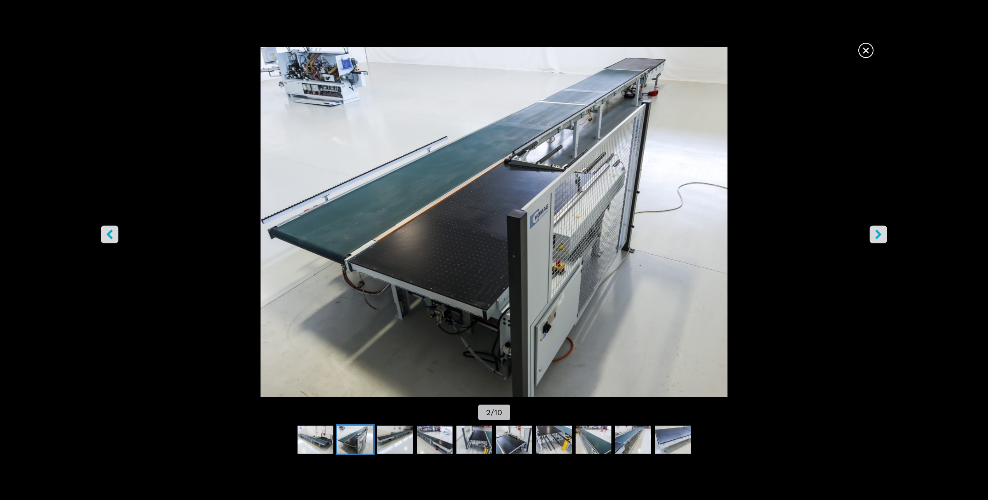
click at [880, 238] on icon "right-button" at bounding box center [878, 235] width 10 height 10
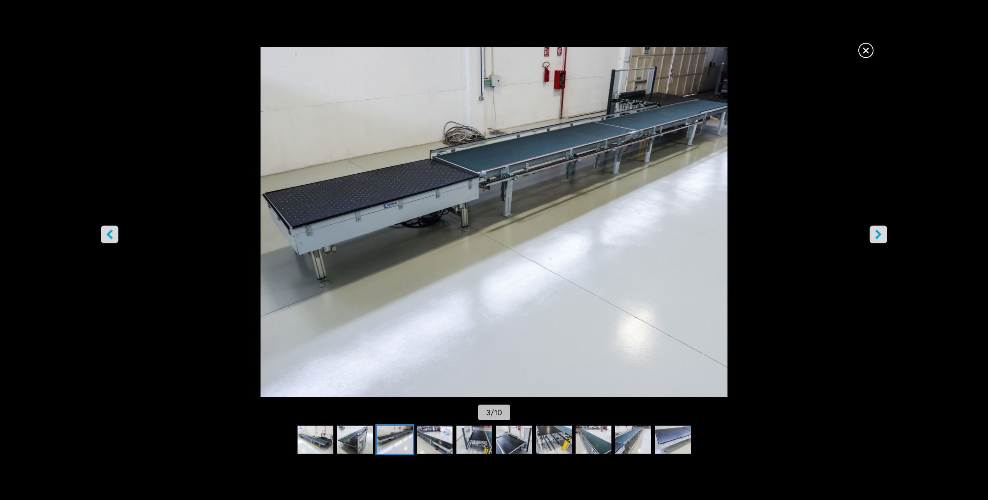
click at [880, 238] on icon "right-button" at bounding box center [878, 235] width 10 height 10
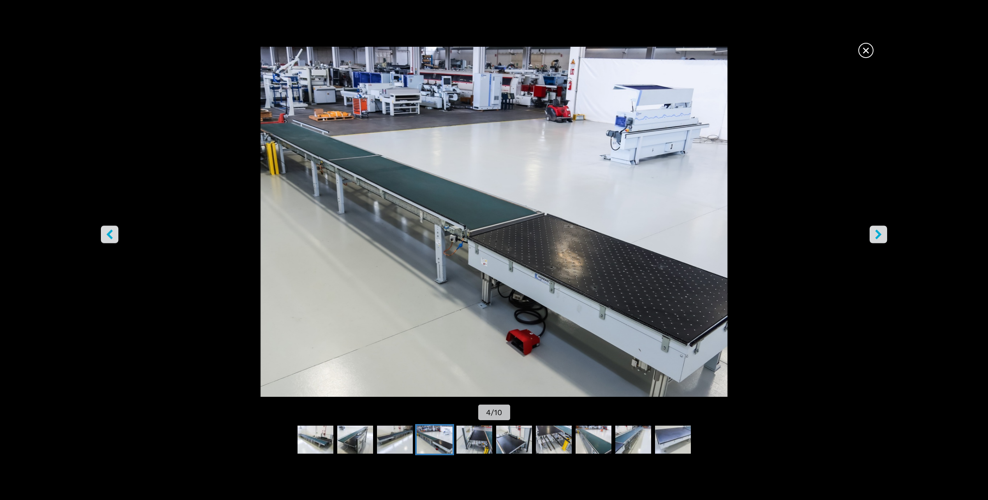
click at [880, 238] on icon "right-button" at bounding box center [878, 235] width 10 height 10
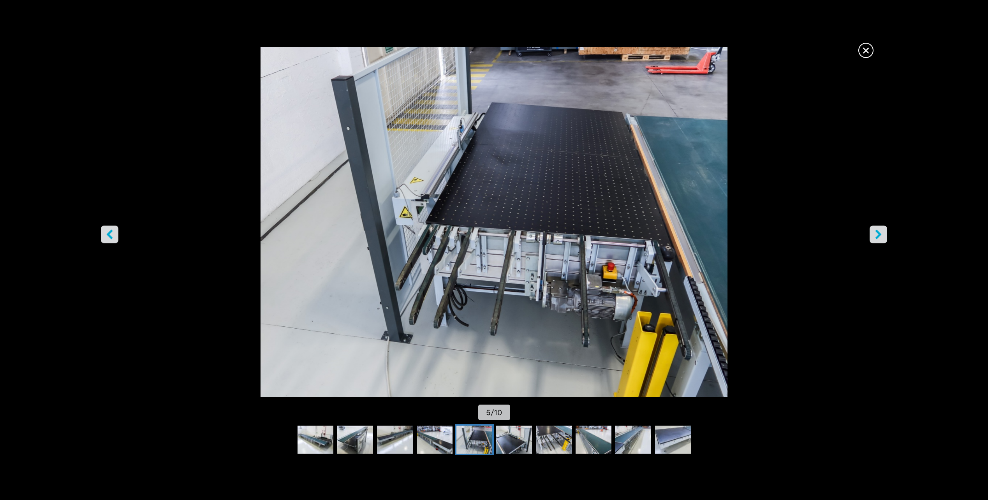
click at [880, 238] on icon "right-button" at bounding box center [878, 235] width 10 height 10
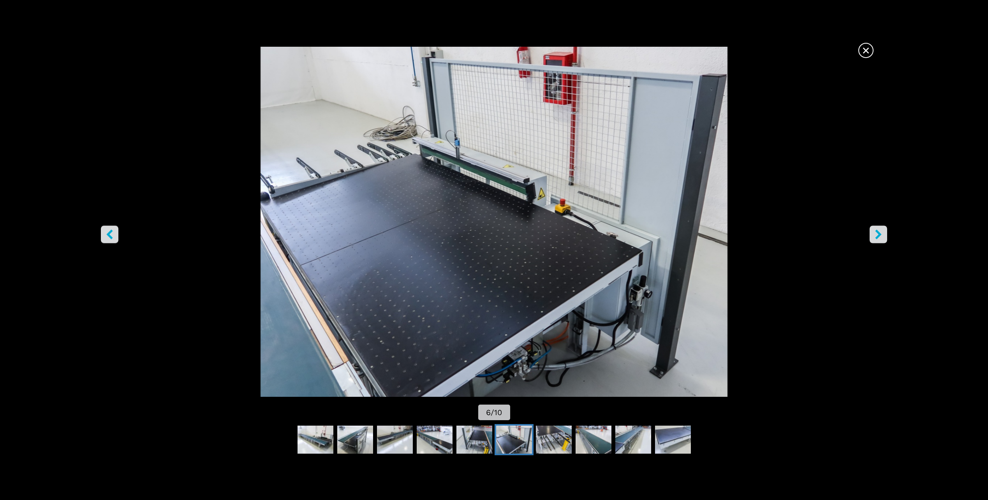
click at [880, 238] on icon "right-button" at bounding box center [878, 235] width 10 height 10
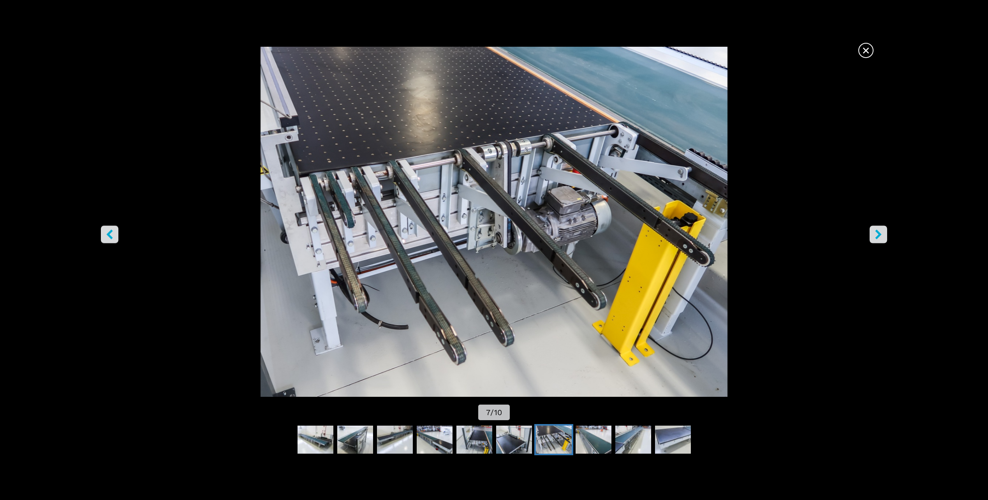
click at [880, 239] on icon "right-button" at bounding box center [878, 235] width 10 height 10
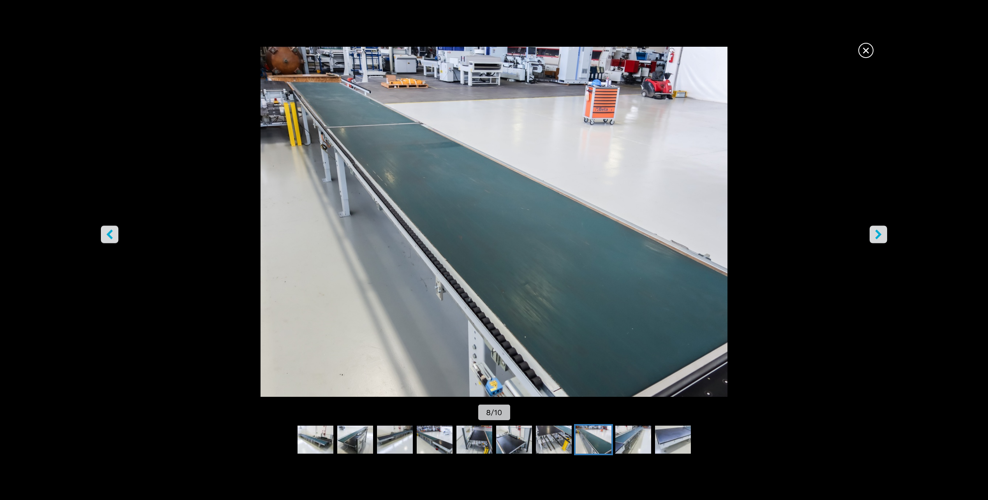
click at [880, 239] on icon "right-button" at bounding box center [878, 235] width 10 height 10
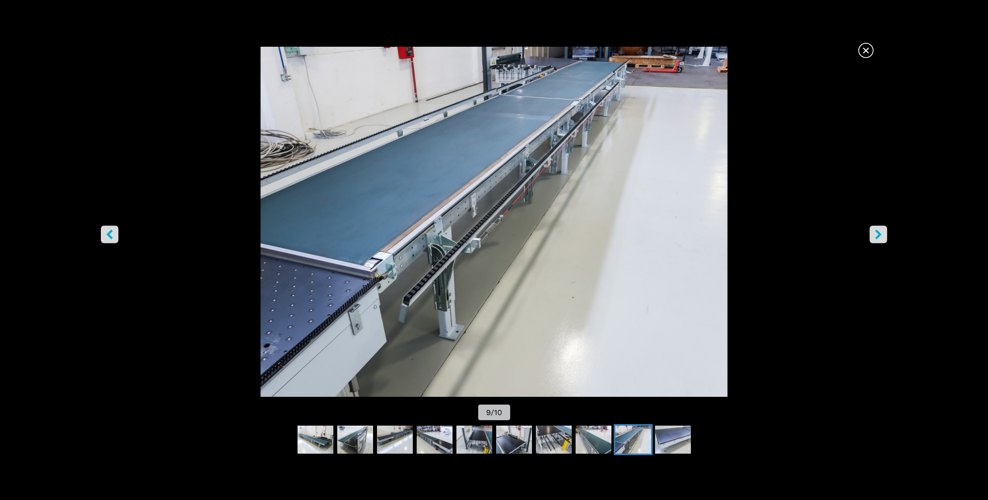
drag, startPoint x: 863, startPoint y: 50, endPoint x: 857, endPoint y: 61, distance: 12.8
click at [863, 50] on span "×" at bounding box center [866, 49] width 14 height 14
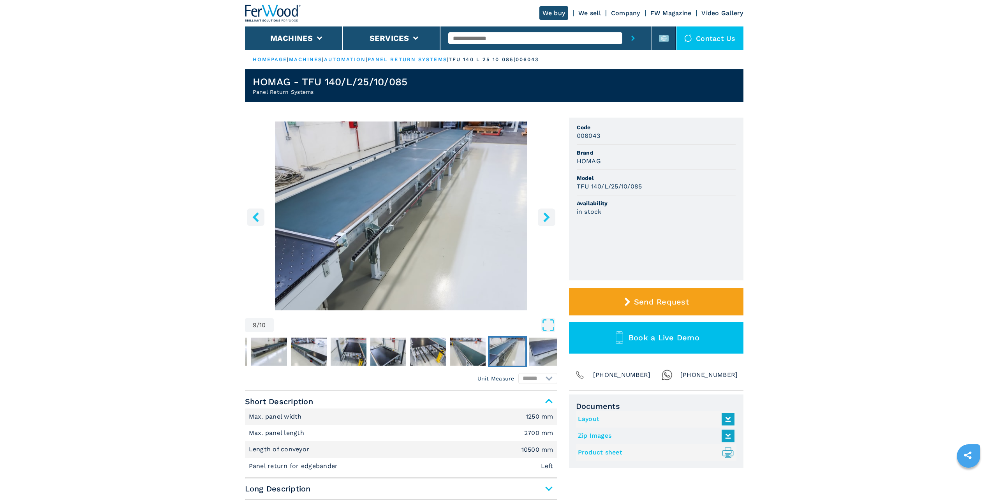
drag, startPoint x: 736, startPoint y: 119, endPoint x: 727, endPoint y: 115, distance: 9.8
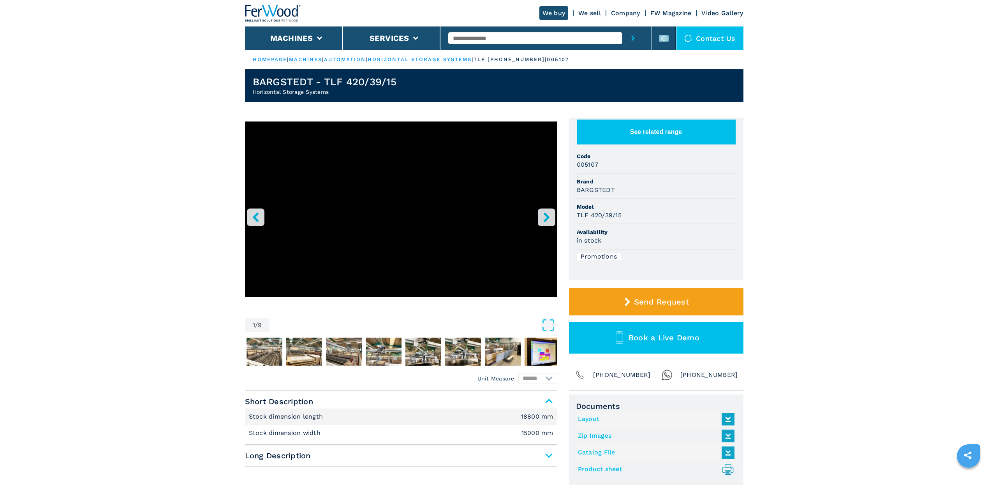
click at [547, 219] on icon "right-button" at bounding box center [547, 217] width 10 height 10
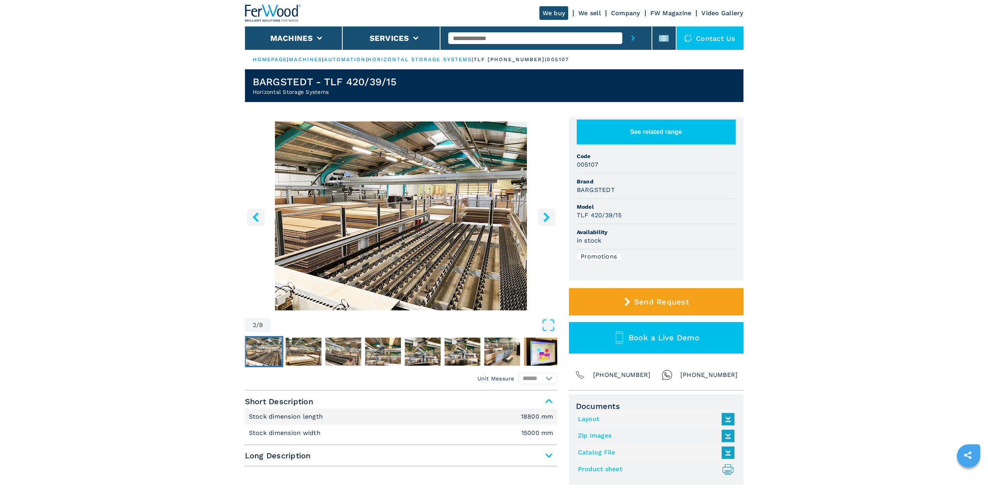
click at [443, 218] on img "Go to Slide 2" at bounding box center [401, 215] width 312 height 189
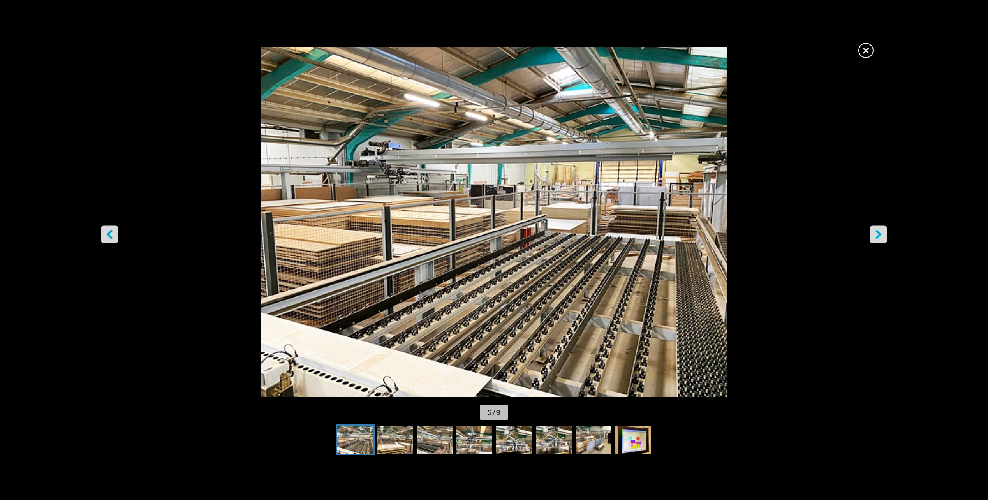
click at [882, 233] on icon "right-button" at bounding box center [878, 235] width 10 height 10
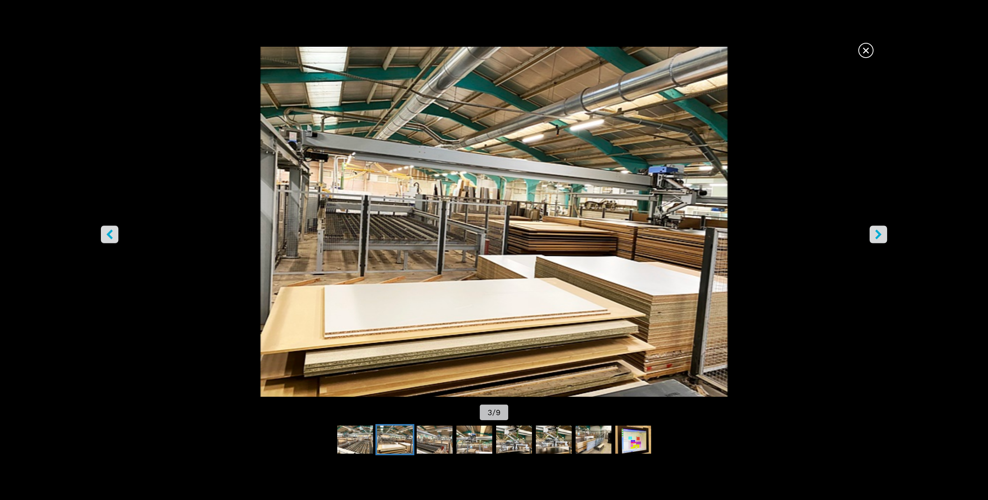
click at [882, 234] on icon "right-button" at bounding box center [878, 235] width 10 height 10
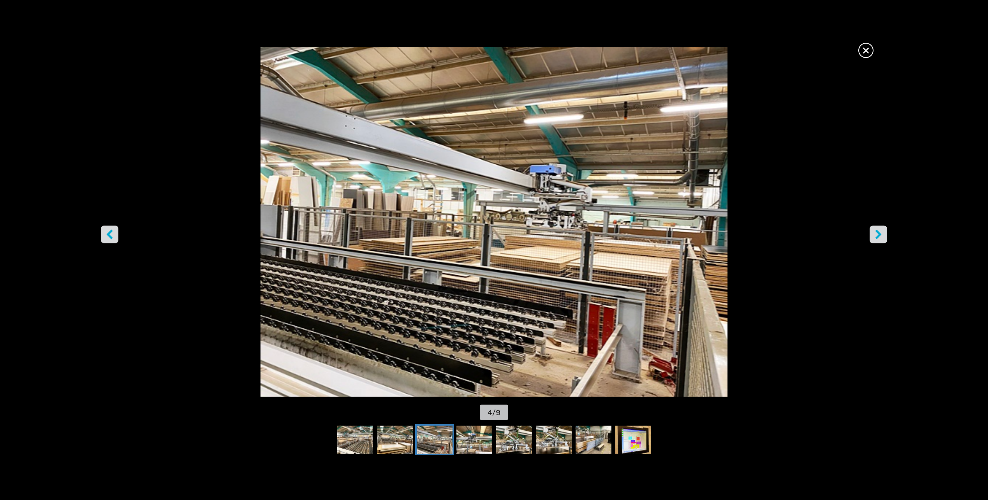
click at [882, 234] on icon "right-button" at bounding box center [878, 235] width 10 height 10
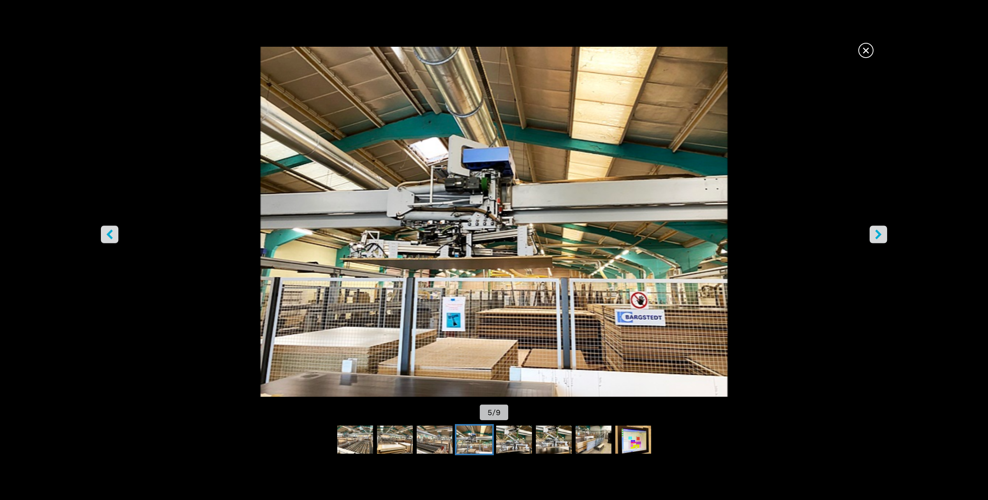
click at [882, 234] on icon "right-button" at bounding box center [878, 235] width 10 height 10
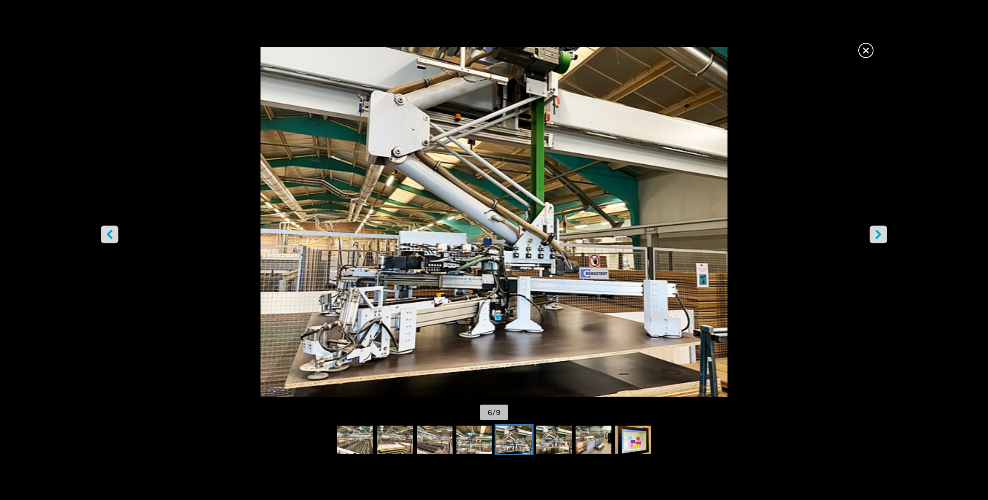
click at [882, 234] on icon "right-button" at bounding box center [878, 235] width 10 height 10
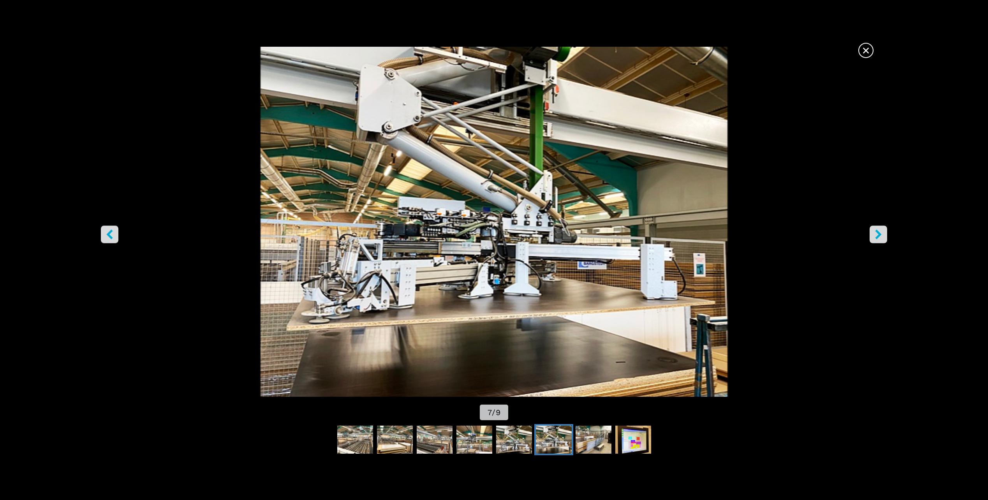
click at [882, 234] on icon "right-button" at bounding box center [878, 235] width 10 height 10
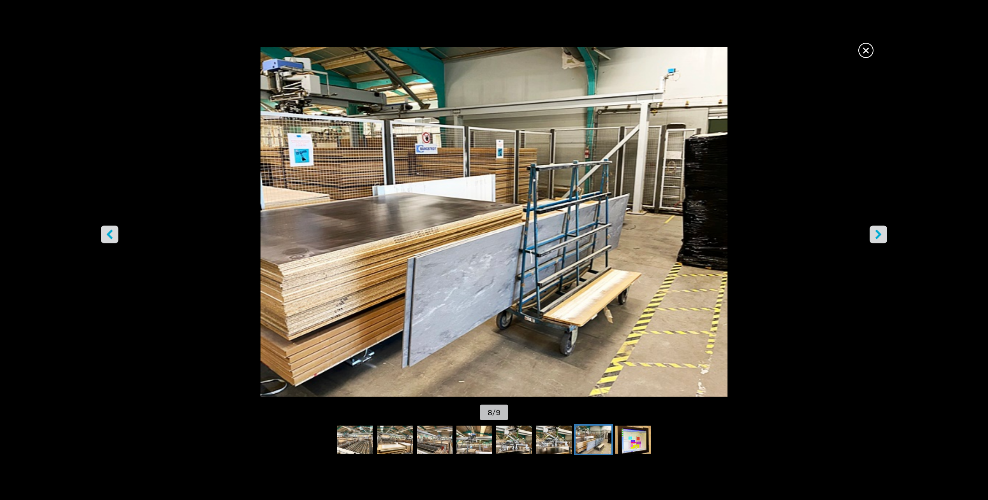
click at [882, 234] on icon "right-button" at bounding box center [878, 235] width 10 height 10
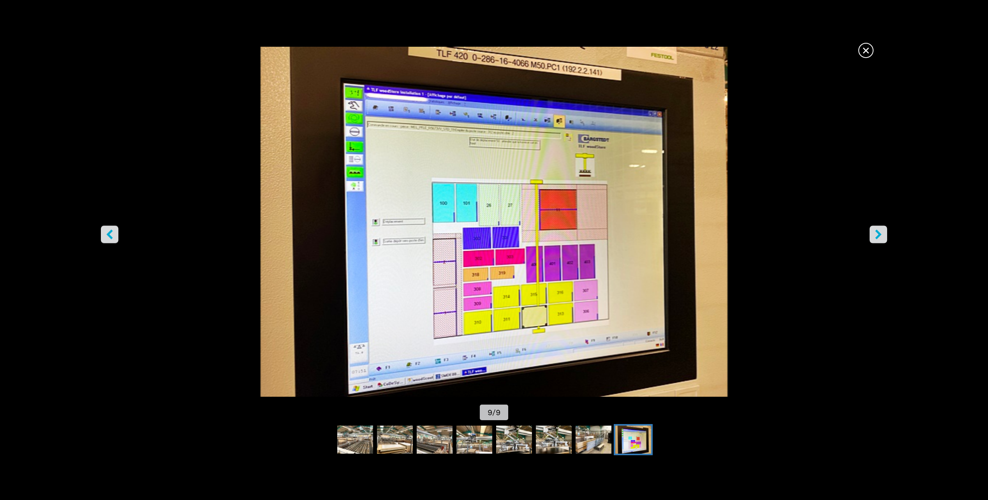
click at [882, 234] on icon "right-button" at bounding box center [878, 235] width 10 height 10
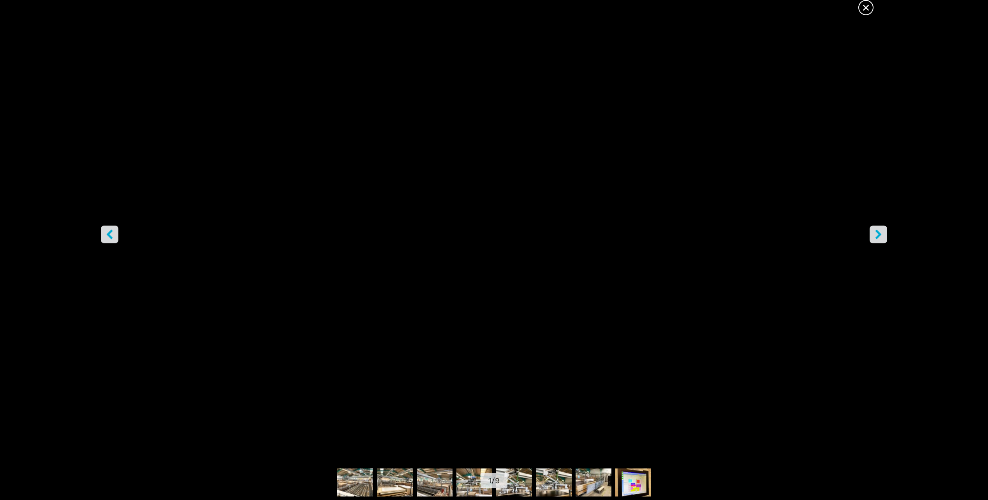
click at [878, 238] on icon "right-button" at bounding box center [878, 235] width 6 height 10
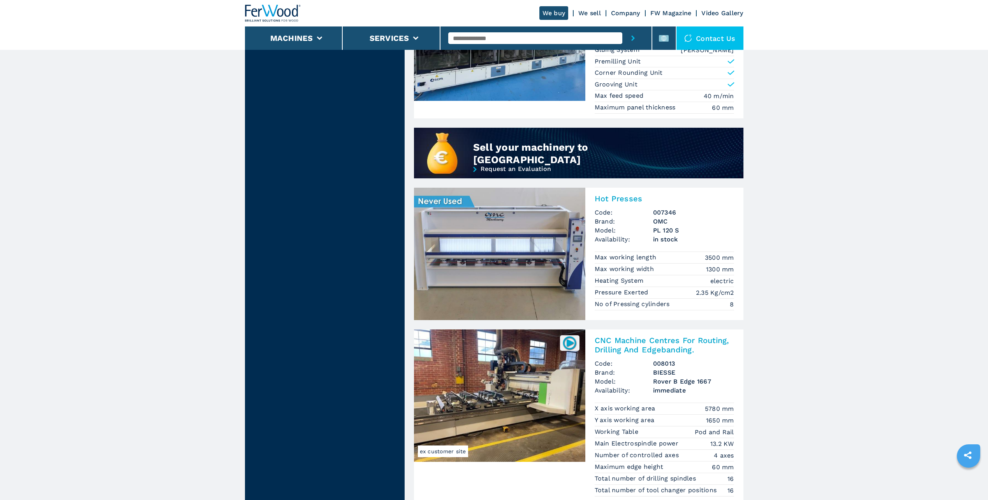
scroll to position [584, 0]
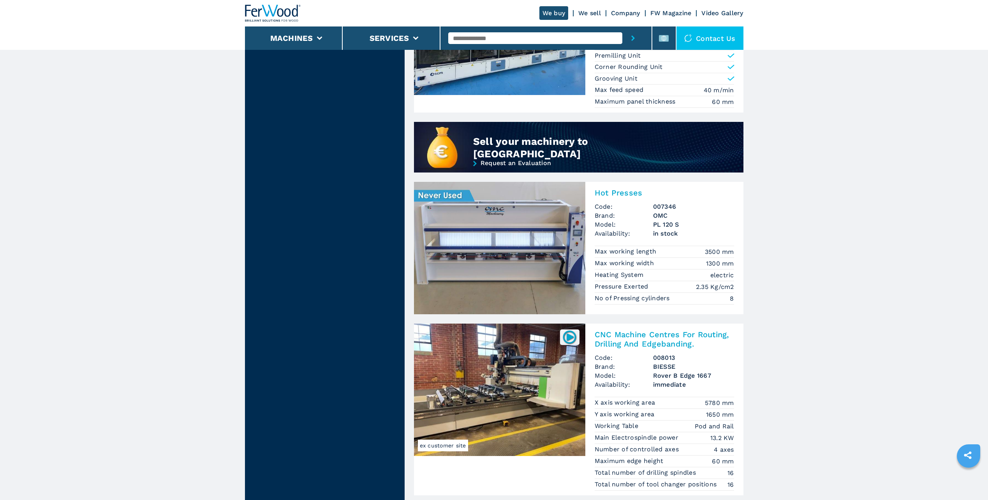
click at [500, 250] on img at bounding box center [499, 248] width 171 height 132
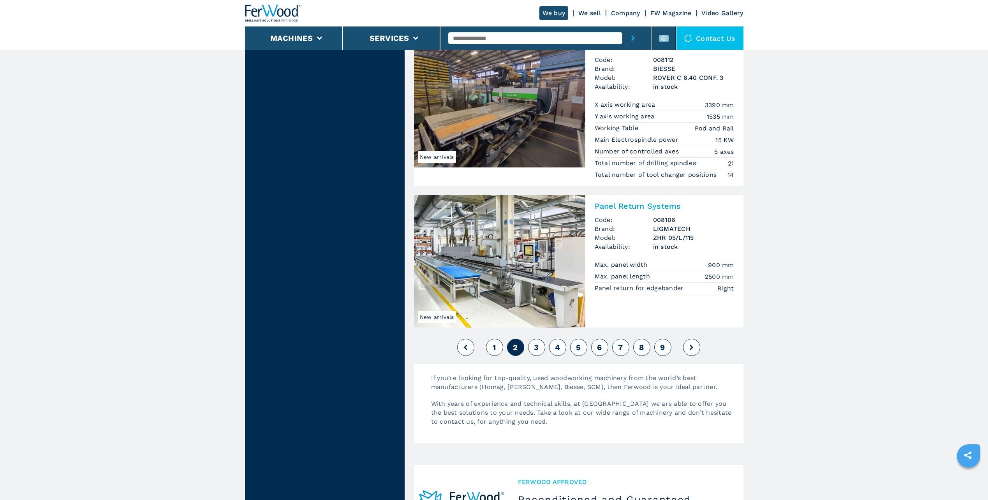
scroll to position [1752, 0]
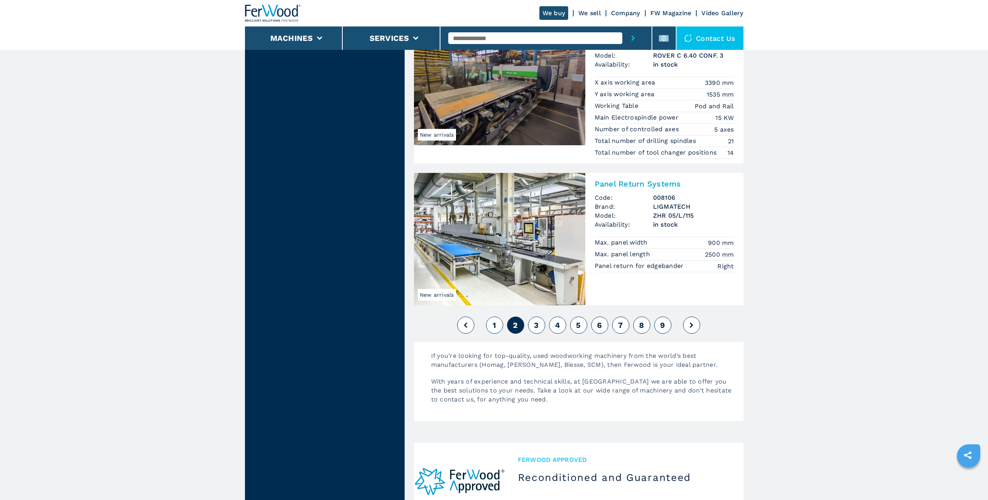
click at [536, 324] on span "3" at bounding box center [536, 324] width 5 height 9
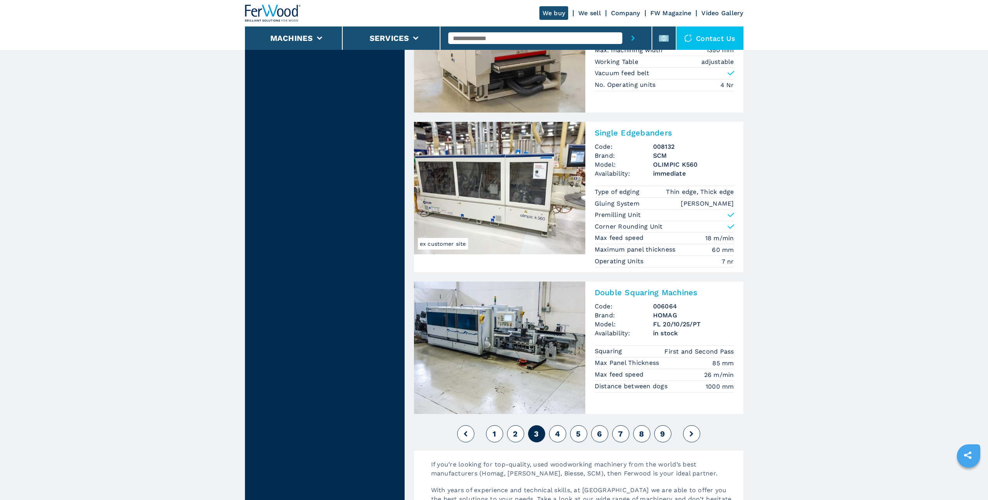
scroll to position [1752, 0]
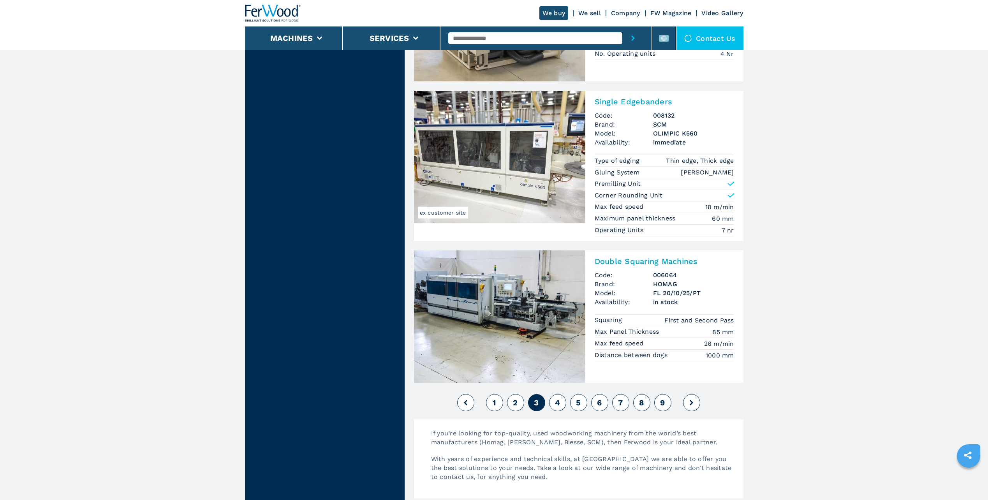
click at [557, 406] on span "4" at bounding box center [557, 402] width 5 height 9
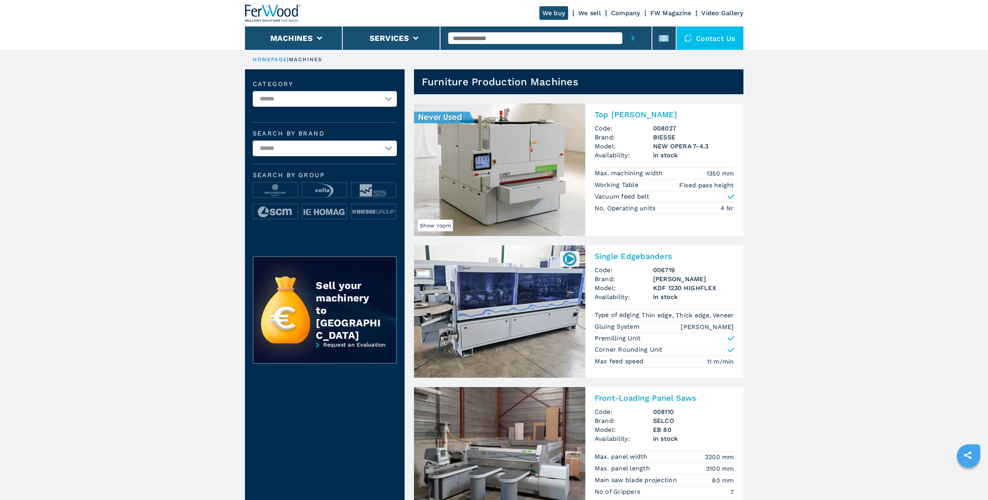
click at [503, 168] on img at bounding box center [499, 170] width 171 height 132
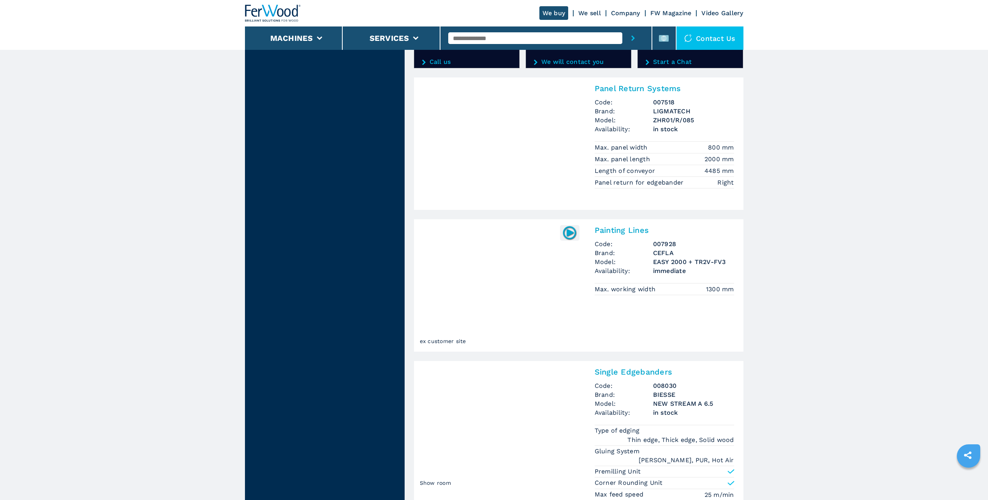
scroll to position [1285, 0]
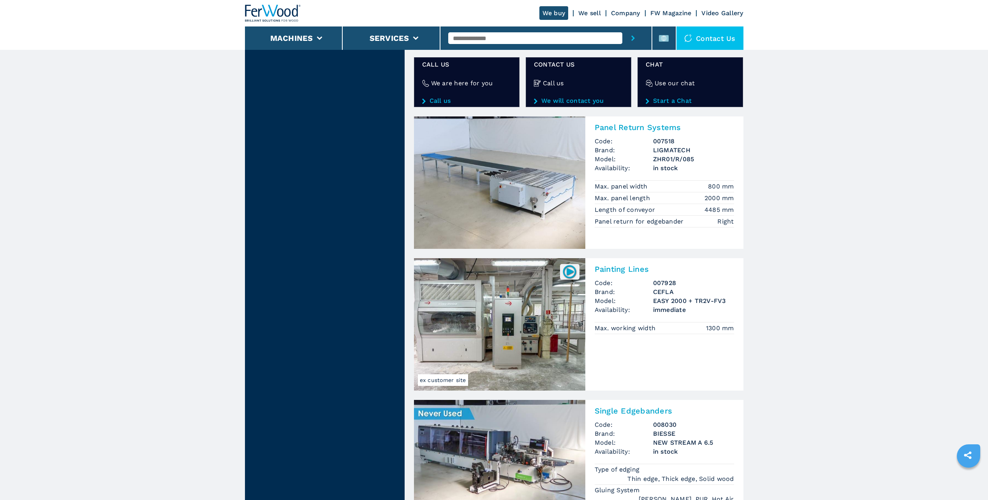
click at [512, 191] on img at bounding box center [499, 182] width 171 height 132
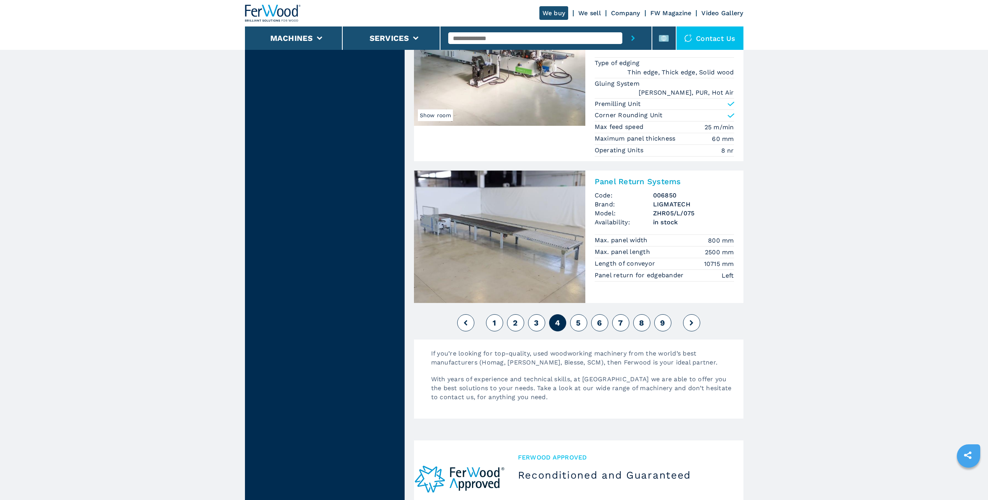
scroll to position [1713, 0]
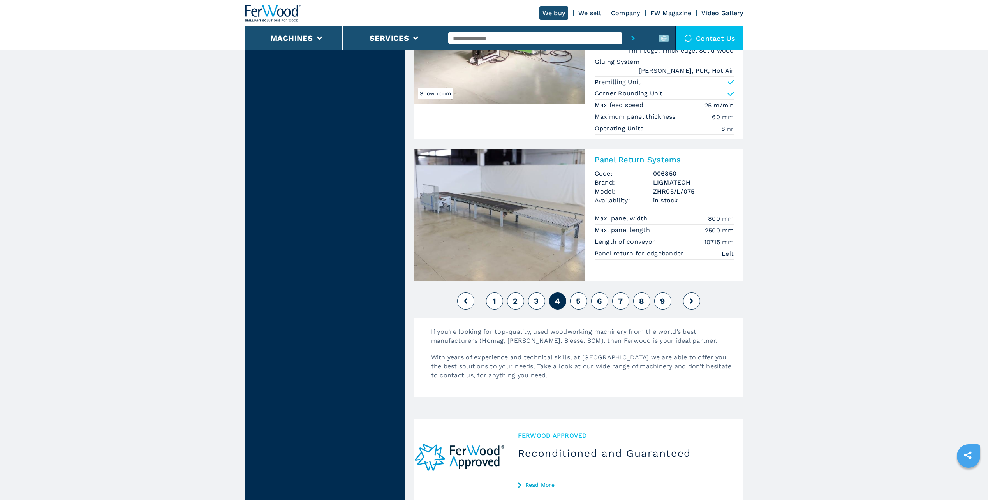
click at [579, 297] on span "5" at bounding box center [578, 300] width 5 height 9
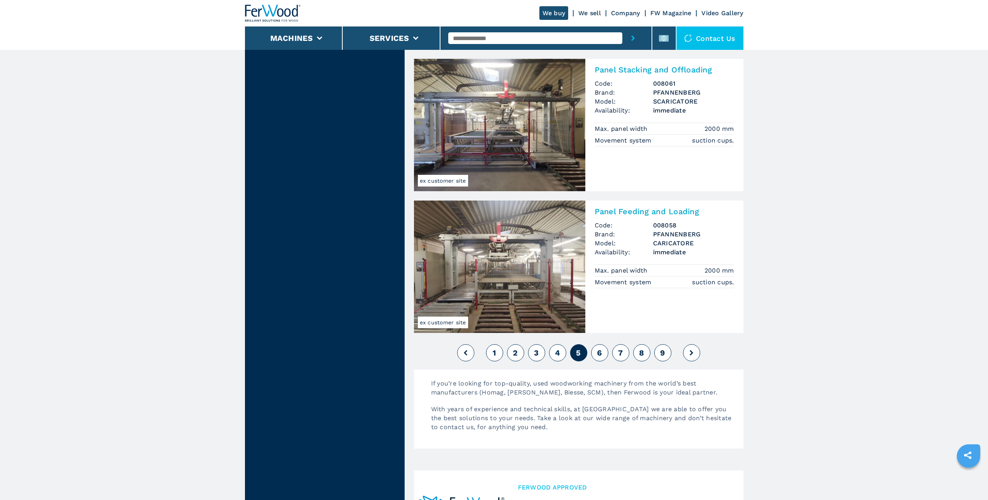
scroll to position [1752, 0]
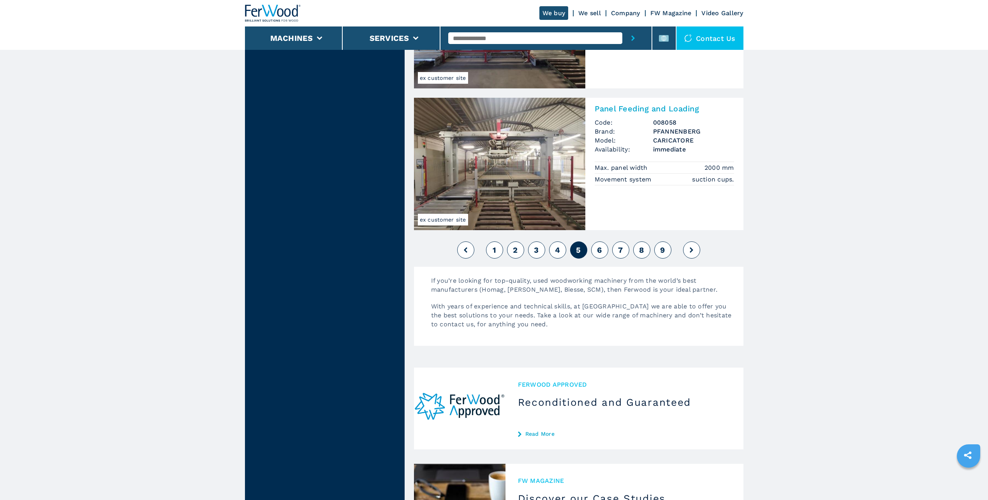
click at [561, 251] on button "4" at bounding box center [557, 249] width 17 height 17
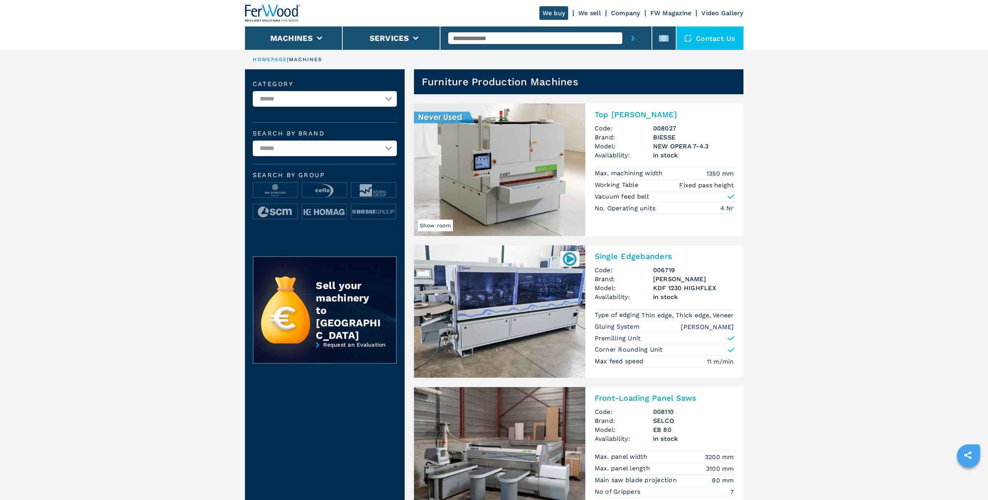
click at [506, 141] on img at bounding box center [499, 170] width 171 height 132
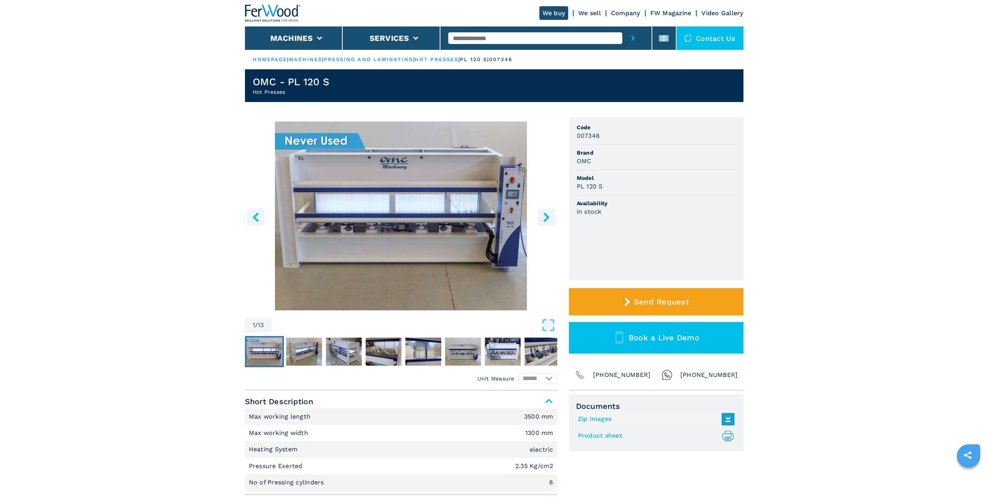
click at [448, 216] on img "Go to Slide 1" at bounding box center [401, 215] width 312 height 189
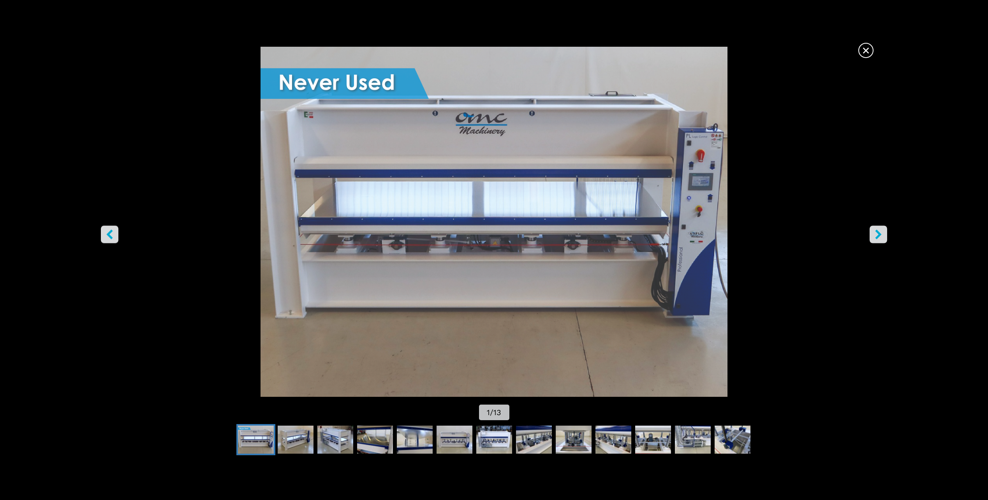
click at [878, 234] on icon "right-button" at bounding box center [878, 235] width 10 height 10
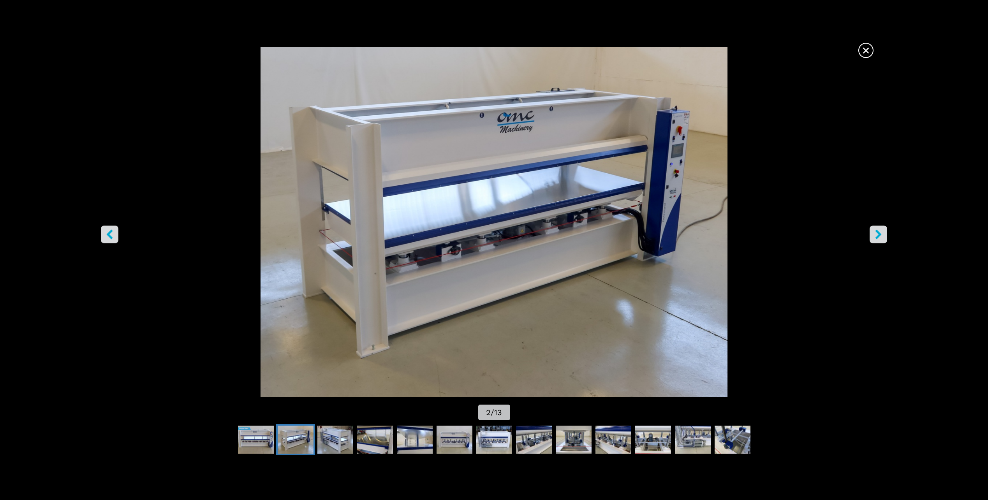
click at [878, 234] on icon "right-button" at bounding box center [878, 235] width 10 height 10
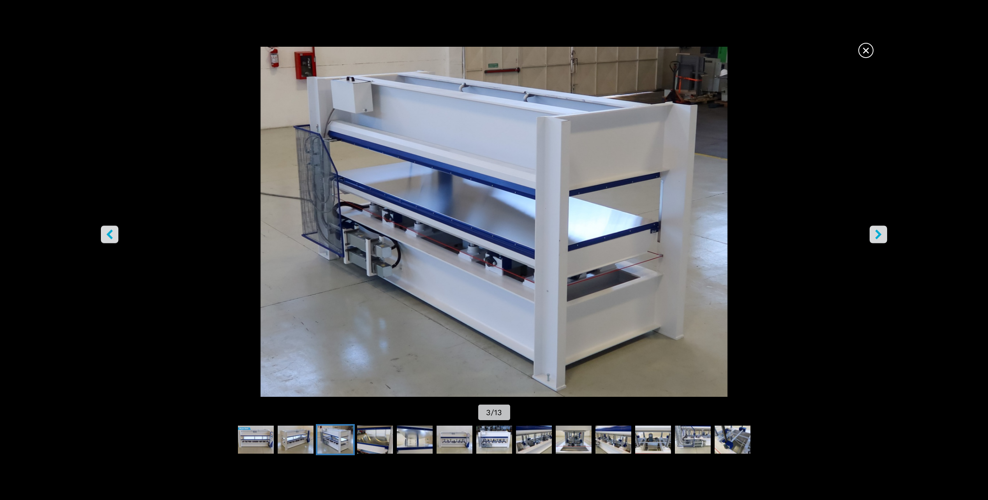
click at [878, 234] on icon "right-button" at bounding box center [878, 235] width 10 height 10
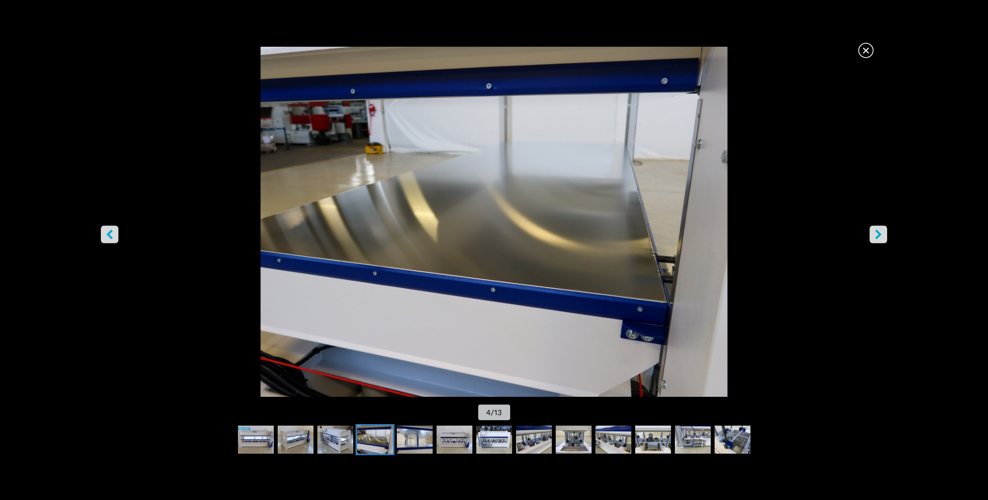
click at [878, 234] on icon "right-button" at bounding box center [878, 235] width 10 height 10
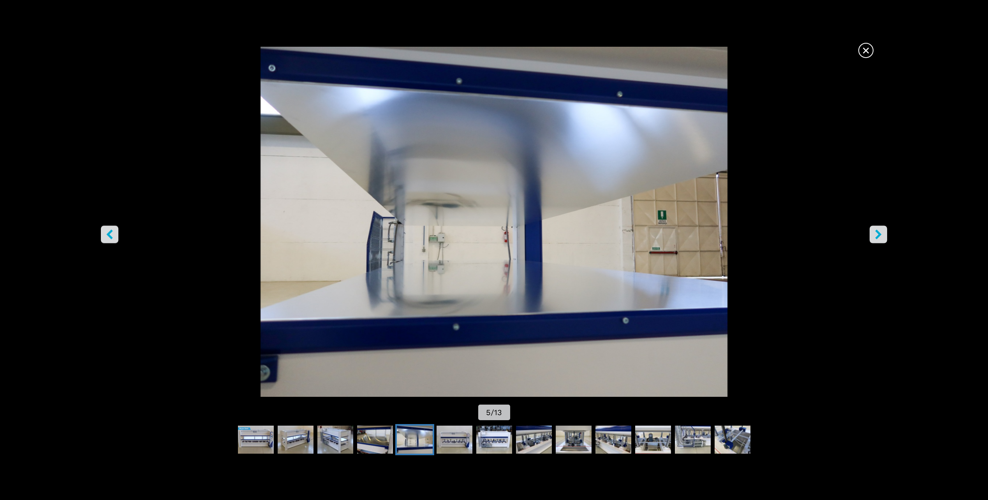
click at [878, 234] on icon "right-button" at bounding box center [878, 235] width 10 height 10
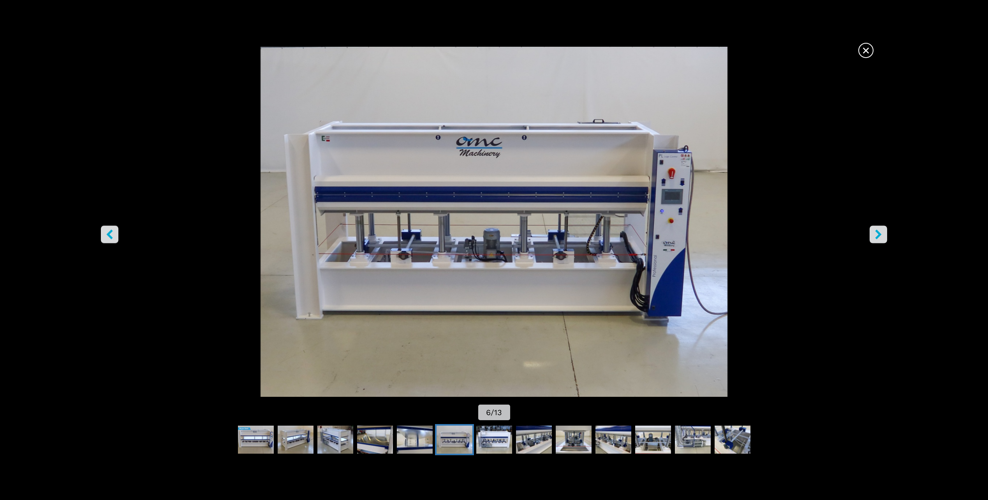
click at [878, 234] on icon "right-button" at bounding box center [878, 235] width 10 height 10
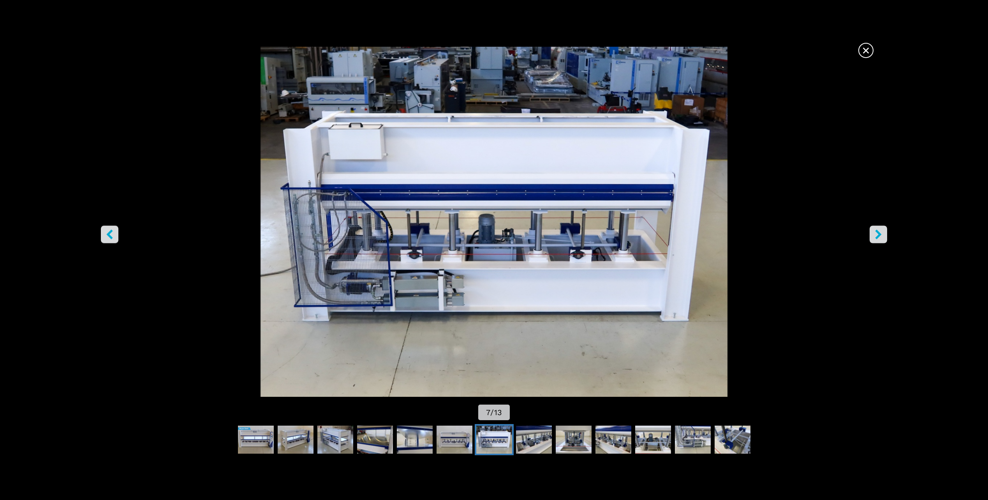
click at [878, 234] on icon "right-button" at bounding box center [878, 235] width 10 height 10
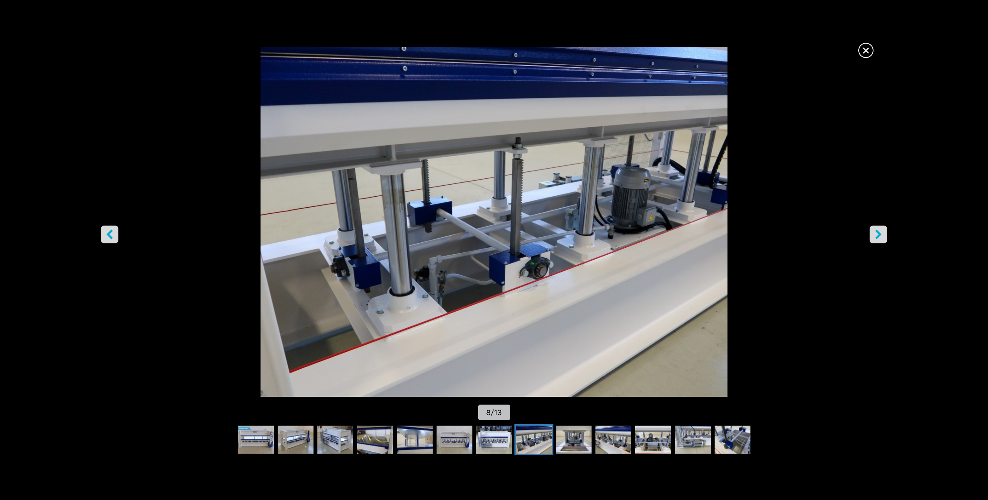
click at [866, 52] on span "×" at bounding box center [866, 49] width 14 height 14
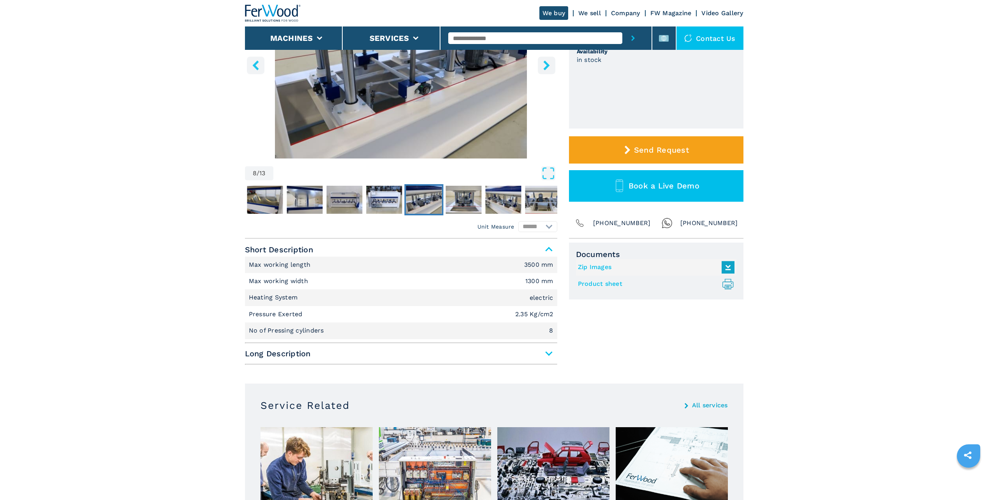
scroll to position [156, 0]
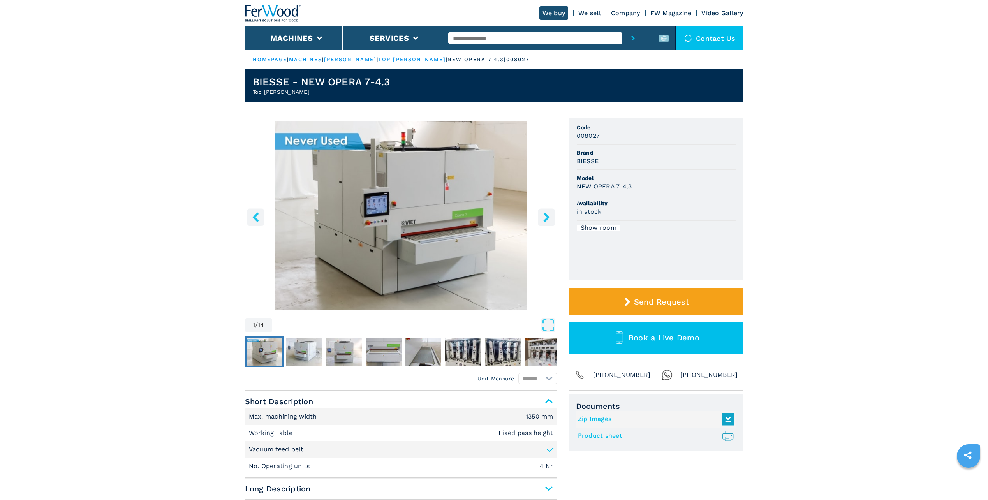
click at [454, 199] on img "Go to Slide 1" at bounding box center [401, 215] width 312 height 189
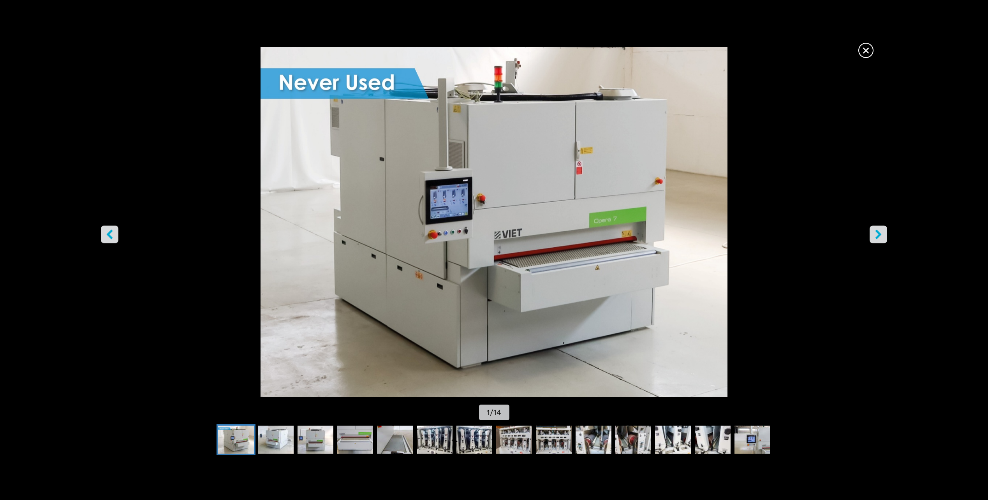
click at [881, 235] on icon "right-button" at bounding box center [878, 235] width 6 height 10
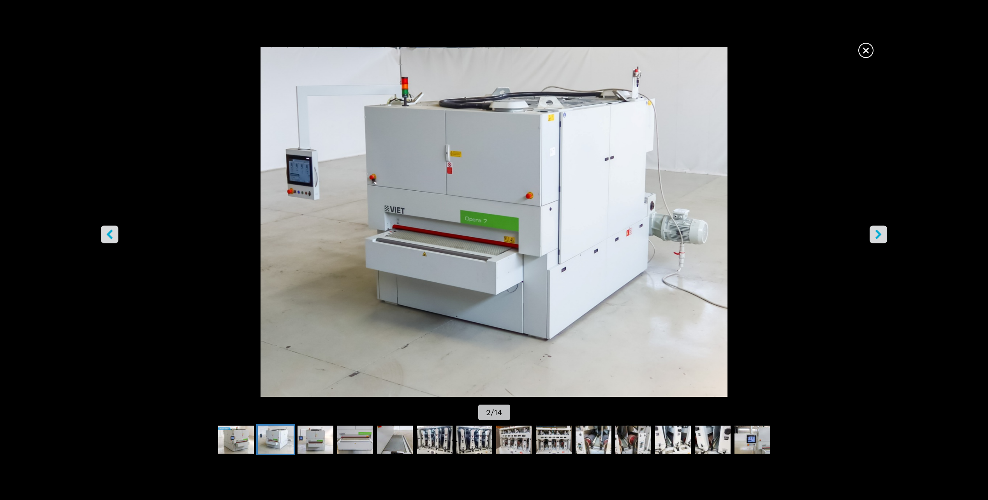
click at [881, 235] on icon "right-button" at bounding box center [878, 235] width 6 height 10
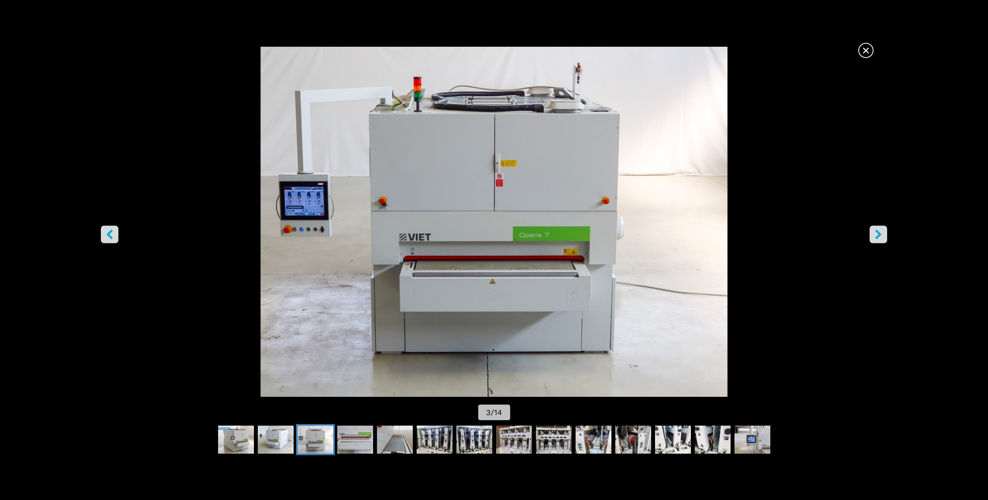
click at [881, 235] on icon "right-button" at bounding box center [878, 235] width 6 height 10
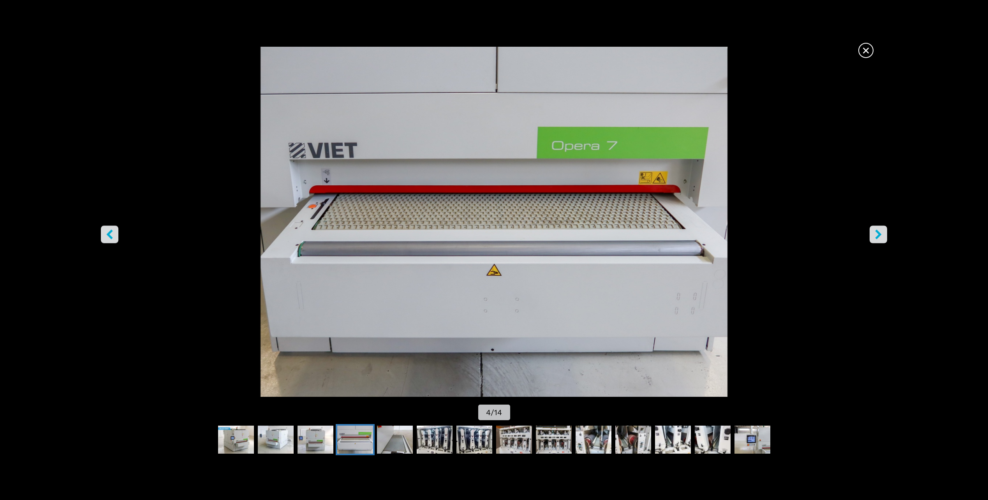
click at [881, 235] on icon "right-button" at bounding box center [878, 235] width 6 height 10
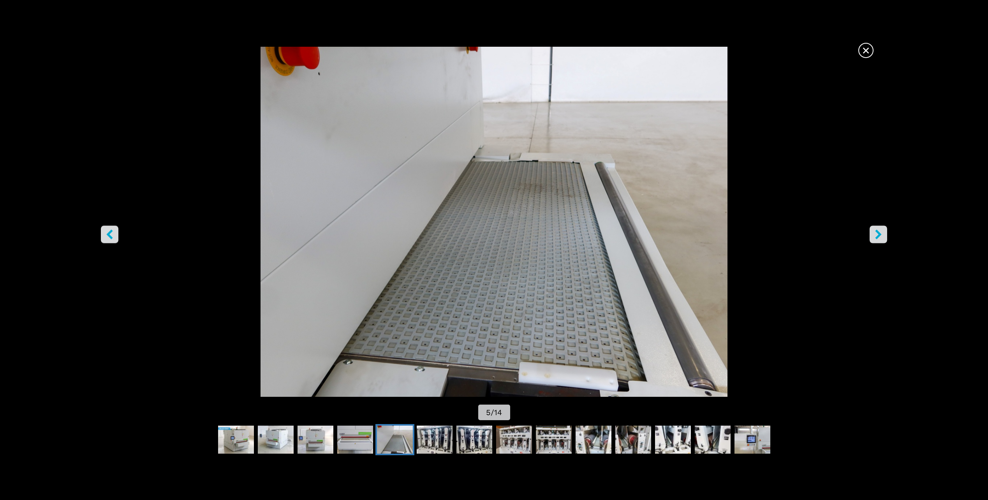
click at [881, 235] on icon "right-button" at bounding box center [878, 235] width 6 height 10
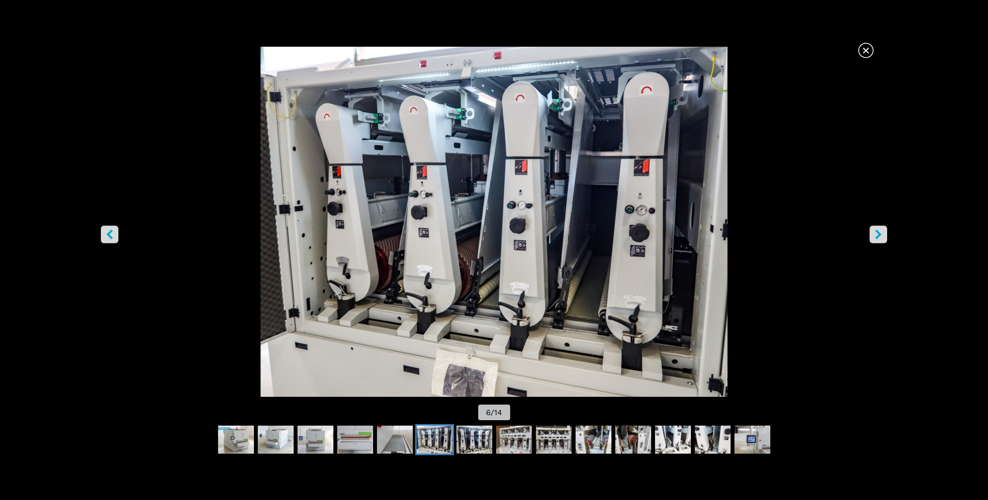
click at [881, 235] on icon "right-button" at bounding box center [878, 235] width 6 height 10
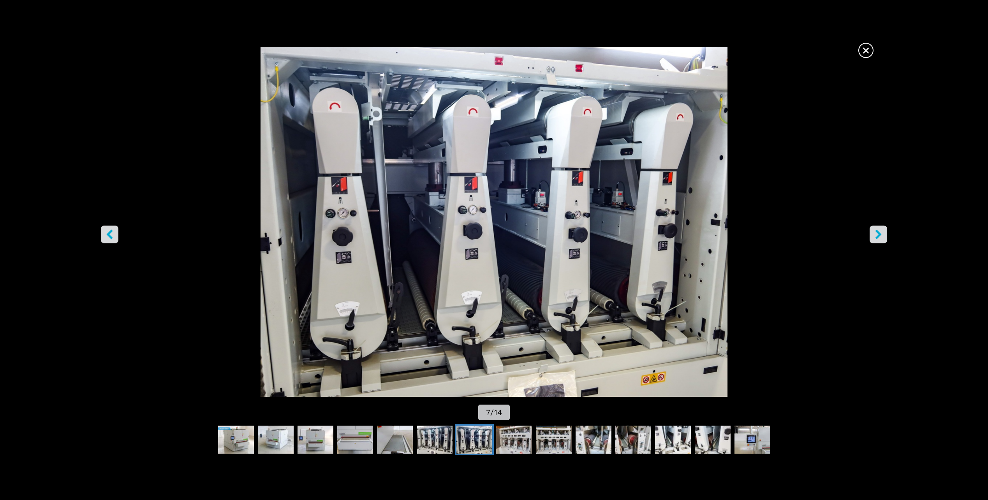
click at [881, 235] on icon "right-button" at bounding box center [878, 235] width 6 height 10
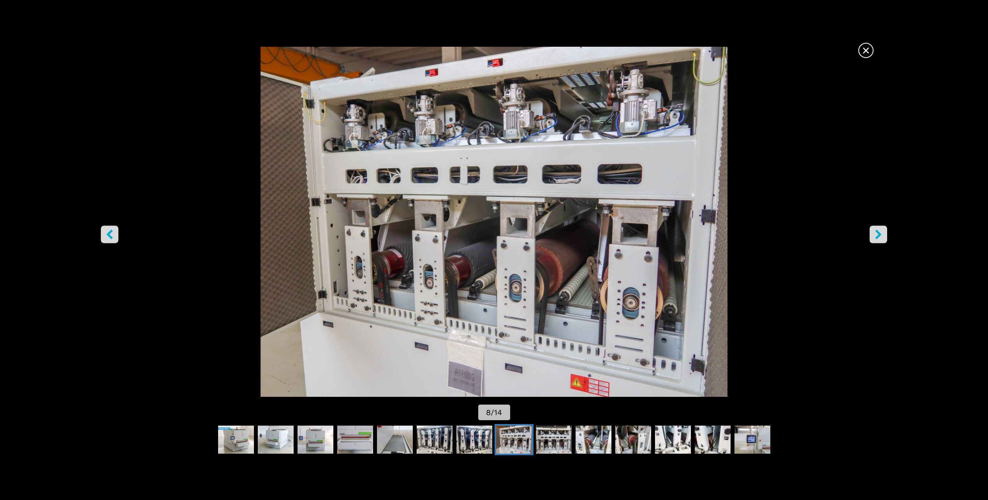
click at [881, 235] on icon "right-button" at bounding box center [878, 235] width 6 height 10
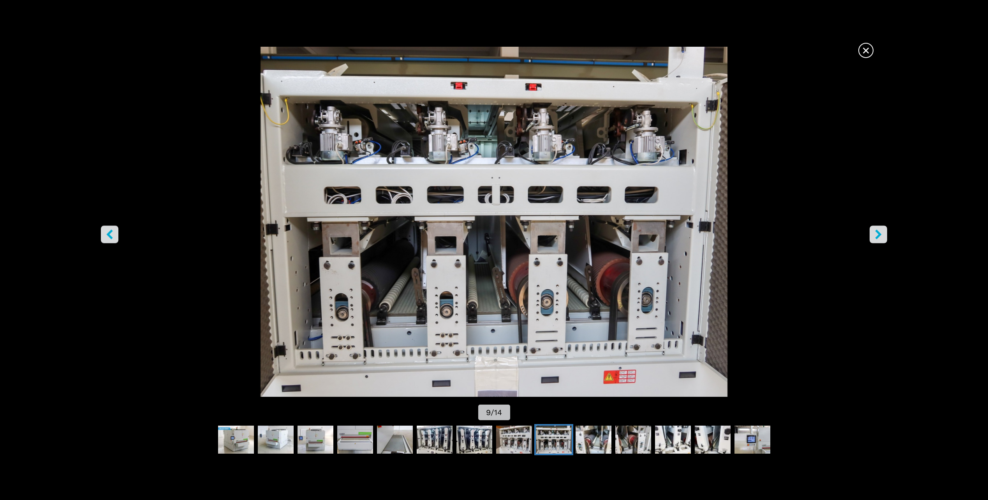
click at [881, 235] on icon "right-button" at bounding box center [878, 235] width 6 height 10
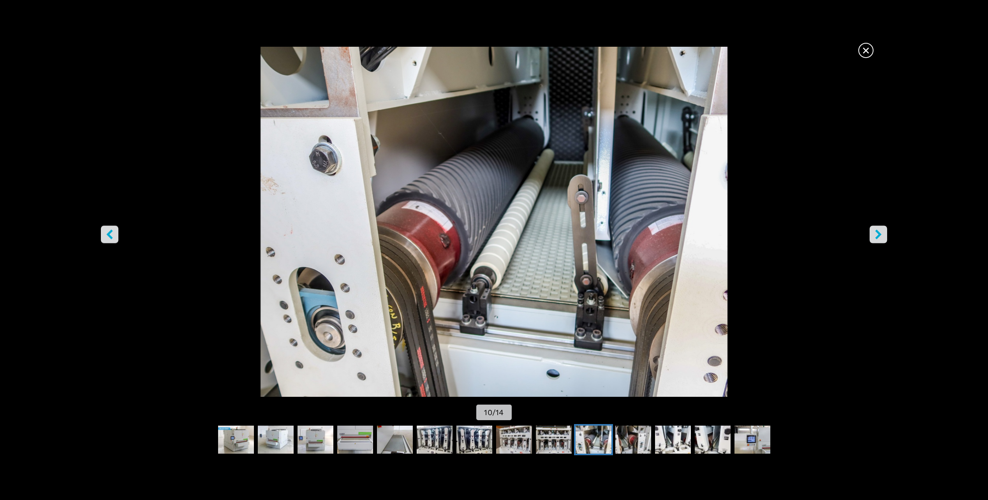
click at [881, 235] on icon "right-button" at bounding box center [878, 235] width 6 height 10
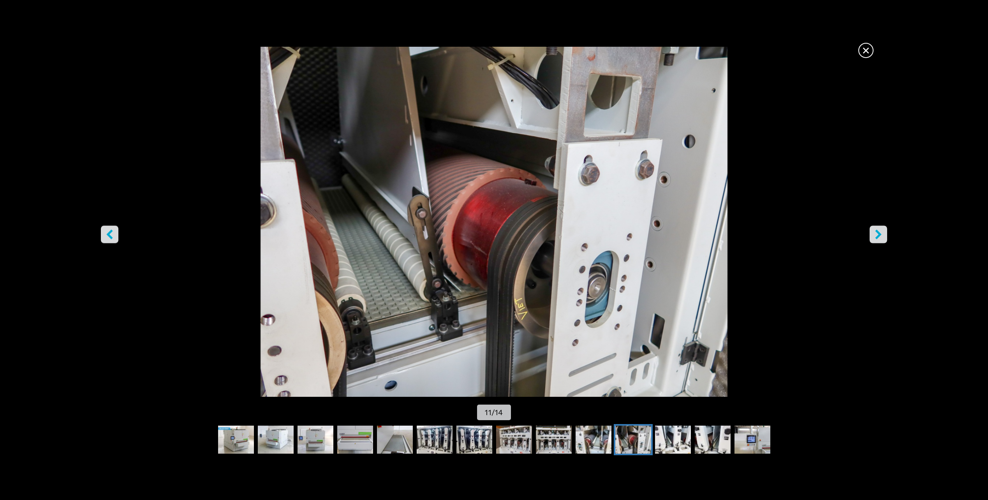
click at [881, 235] on icon "right-button" at bounding box center [878, 235] width 6 height 10
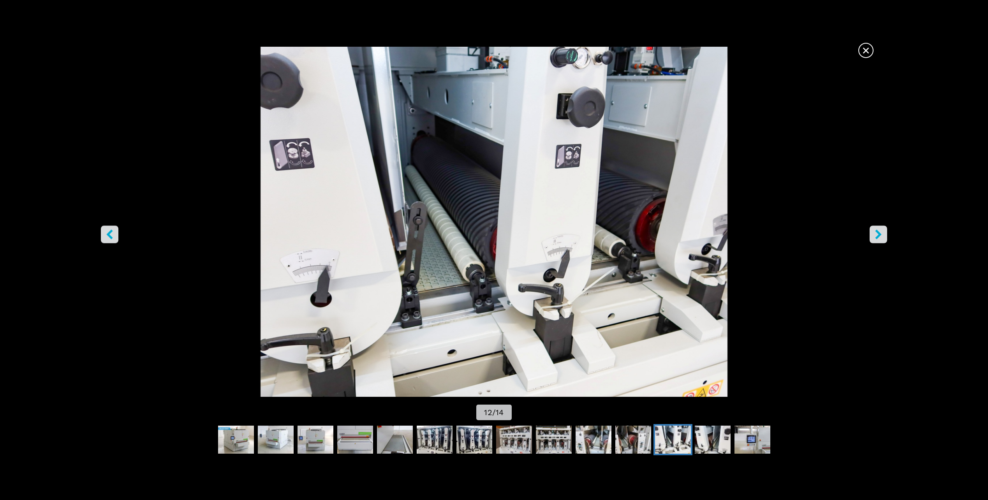
click at [881, 235] on icon "right-button" at bounding box center [878, 235] width 6 height 10
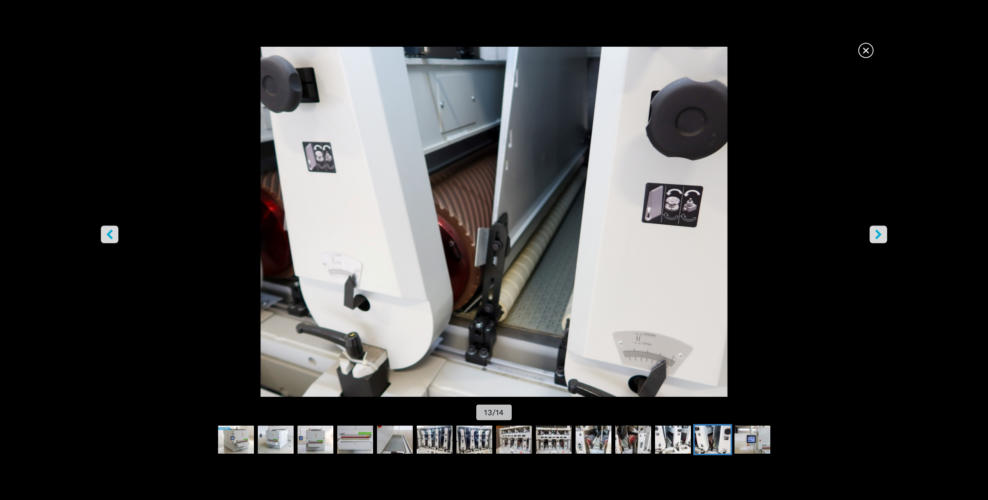
click at [881, 235] on icon "right-button" at bounding box center [878, 235] width 6 height 10
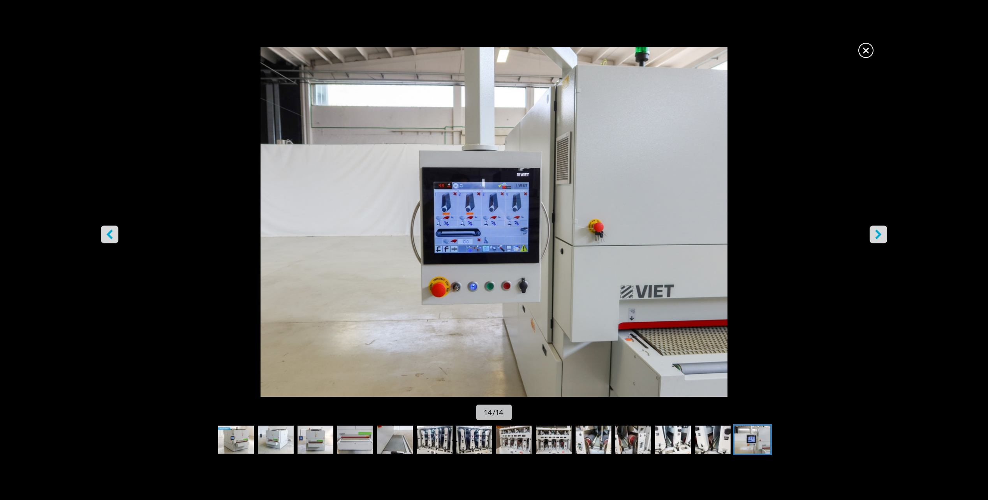
click at [862, 47] on span "×" at bounding box center [866, 49] width 14 height 14
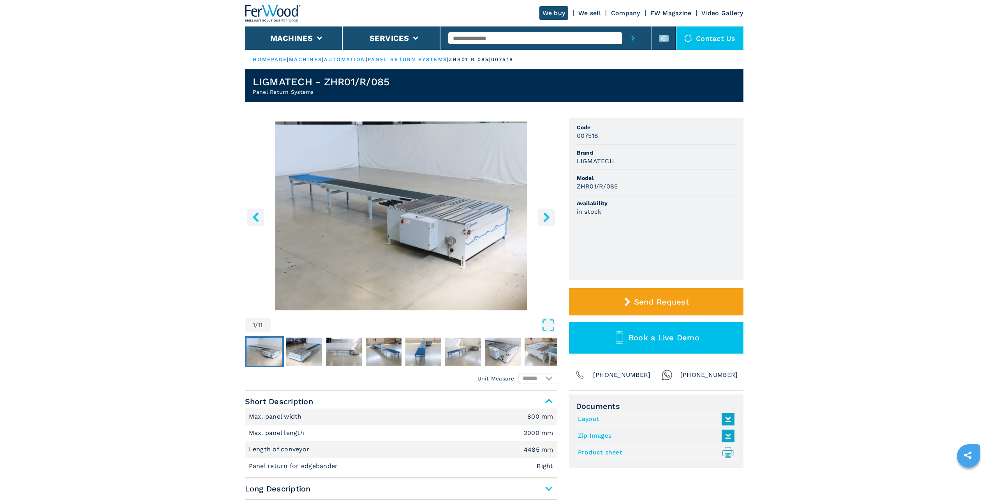
drag, startPoint x: 451, startPoint y: 207, endPoint x: 457, endPoint y: 208, distance: 6.0
click at [452, 207] on img "Go to Slide 1" at bounding box center [401, 215] width 312 height 189
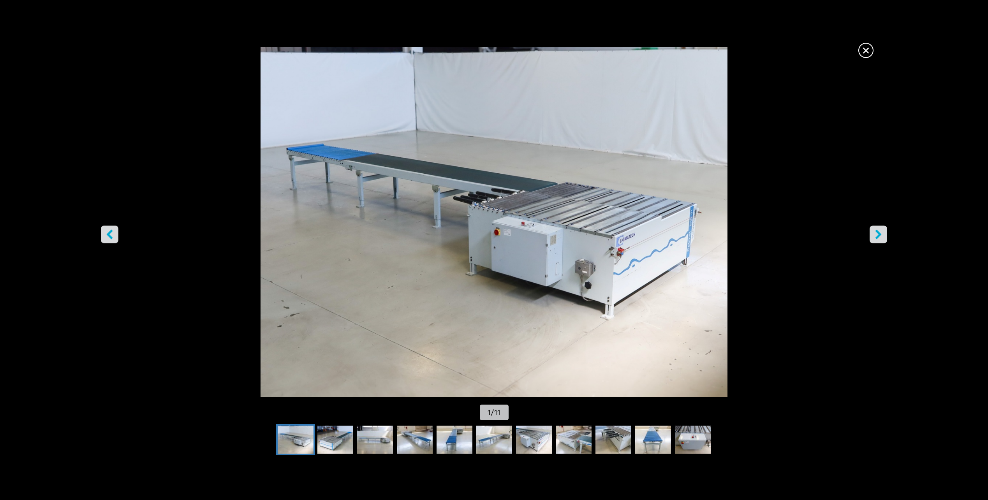
click at [880, 231] on icon "right-button" at bounding box center [878, 235] width 10 height 10
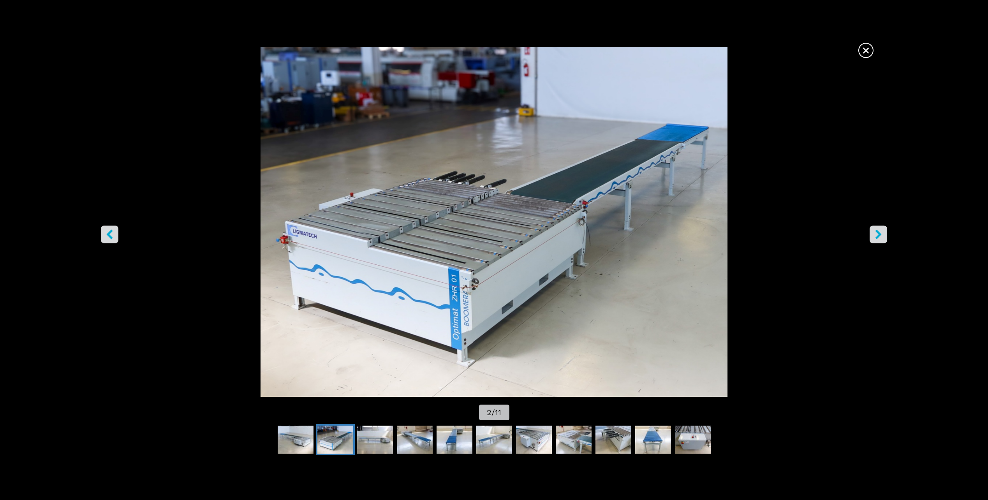
click at [880, 231] on icon "right-button" at bounding box center [878, 235] width 10 height 10
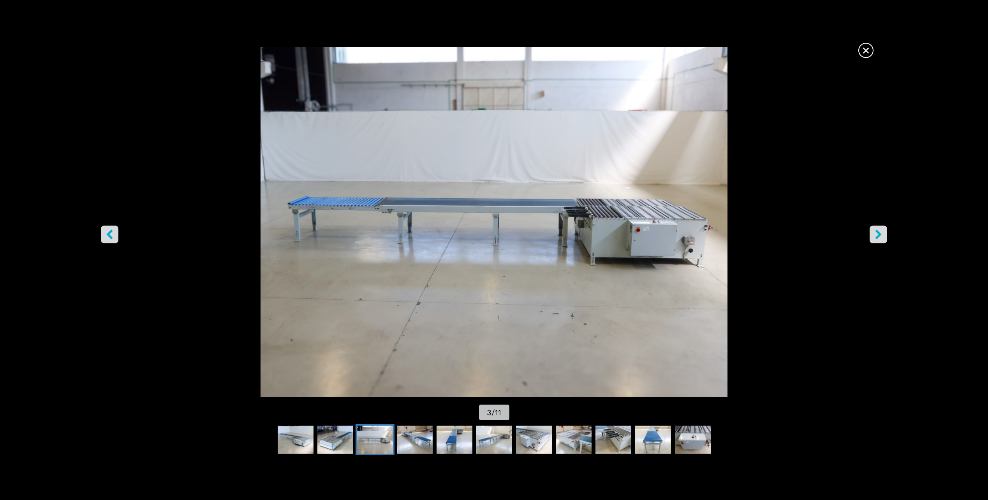
click at [880, 231] on icon "right-button" at bounding box center [878, 235] width 10 height 10
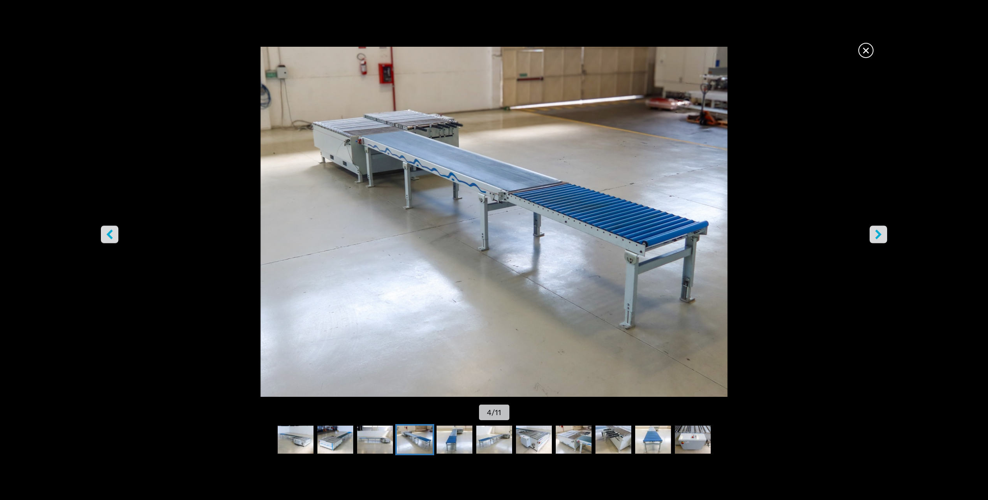
click at [880, 231] on icon "right-button" at bounding box center [878, 235] width 10 height 10
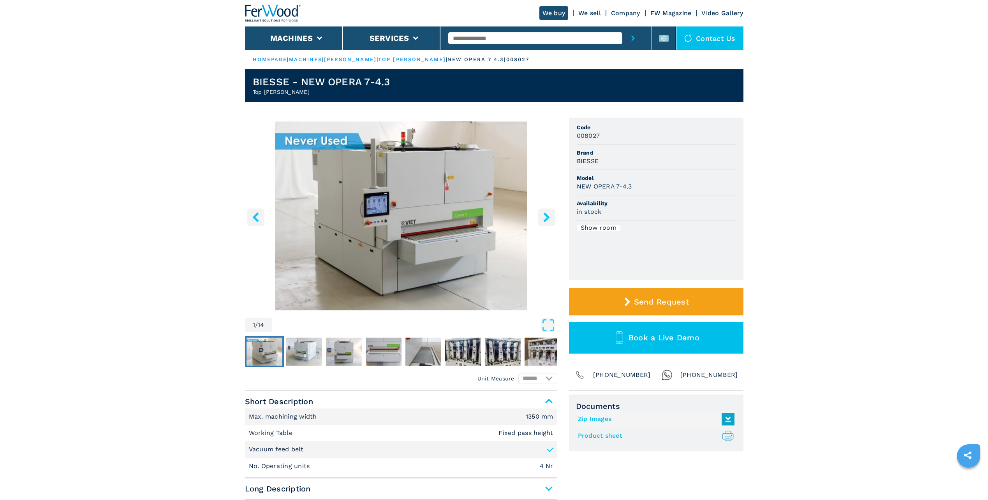
scroll to position [39, 0]
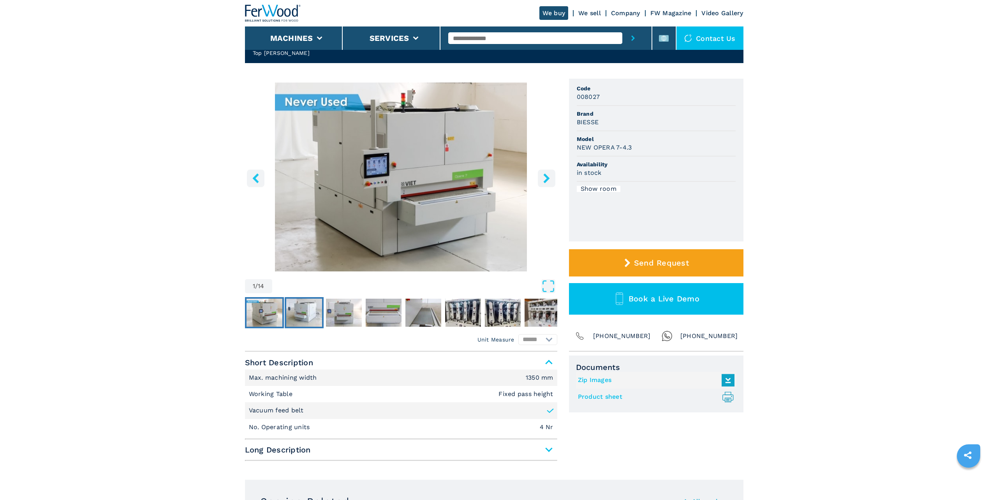
click at [307, 312] on img "Go to Slide 2" at bounding box center [304, 313] width 36 height 28
